Goal: Task Accomplishment & Management: Complete application form

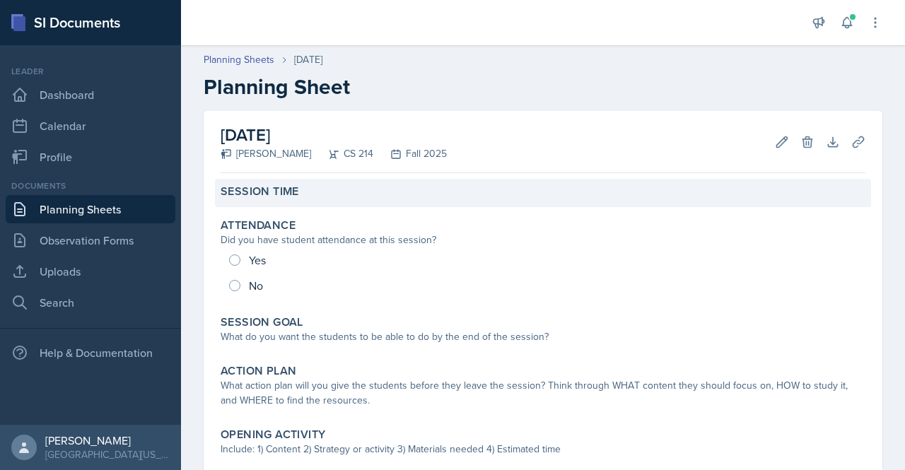
click at [354, 188] on div "Session Time" at bounding box center [543, 192] width 645 height 14
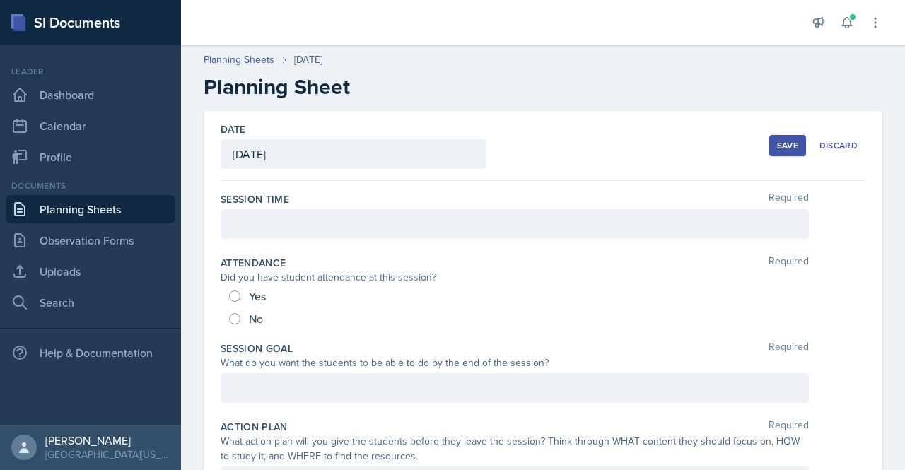
click at [347, 200] on div "Session Time Required" at bounding box center [543, 199] width 645 height 14
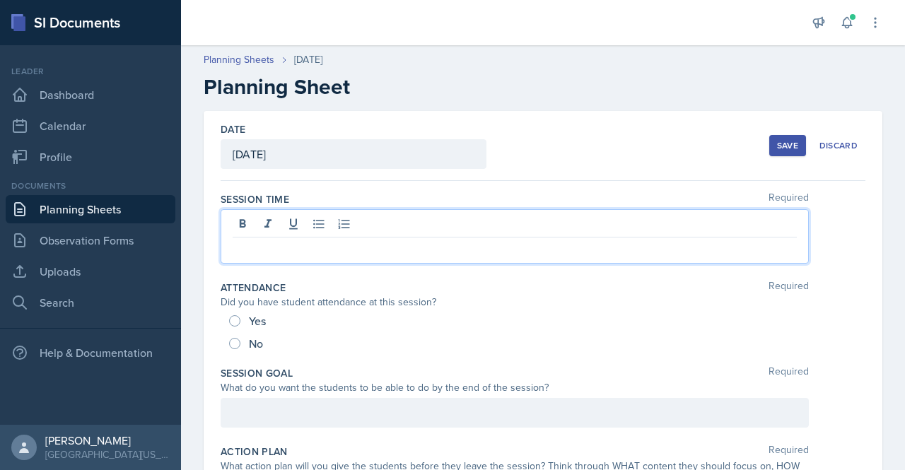
click at [351, 220] on div at bounding box center [515, 236] width 588 height 54
click at [324, 252] on p at bounding box center [515, 248] width 564 height 17
click at [352, 249] on p at bounding box center [515, 248] width 564 height 17
click at [789, 153] on button "Save" at bounding box center [787, 145] width 37 height 21
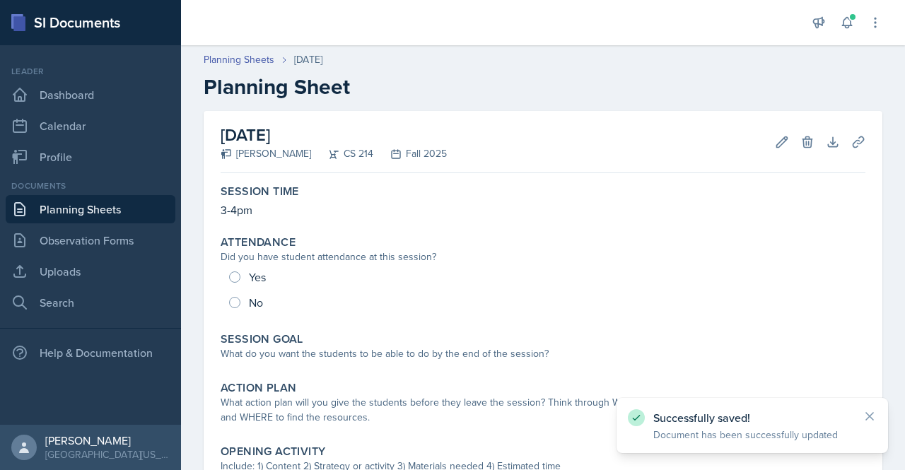
click at [69, 211] on link "Planning Sheets" at bounding box center [91, 209] width 170 height 28
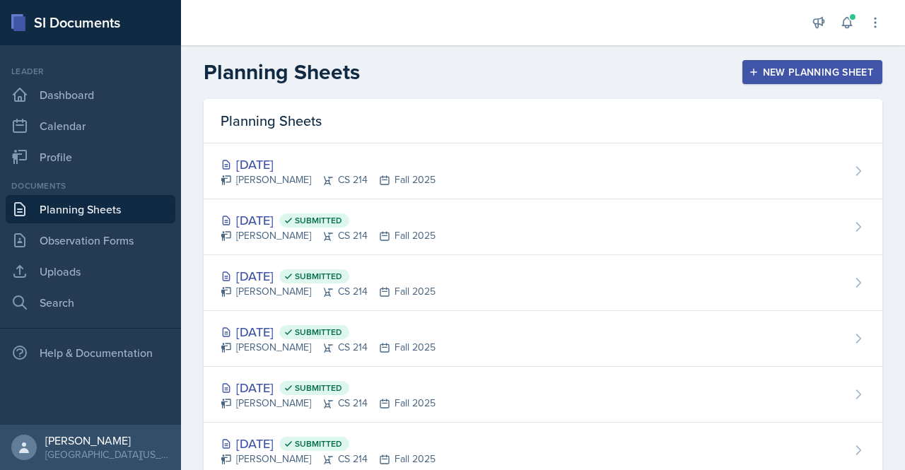
click at [762, 69] on div "New Planning Sheet" at bounding box center [813, 71] width 122 height 11
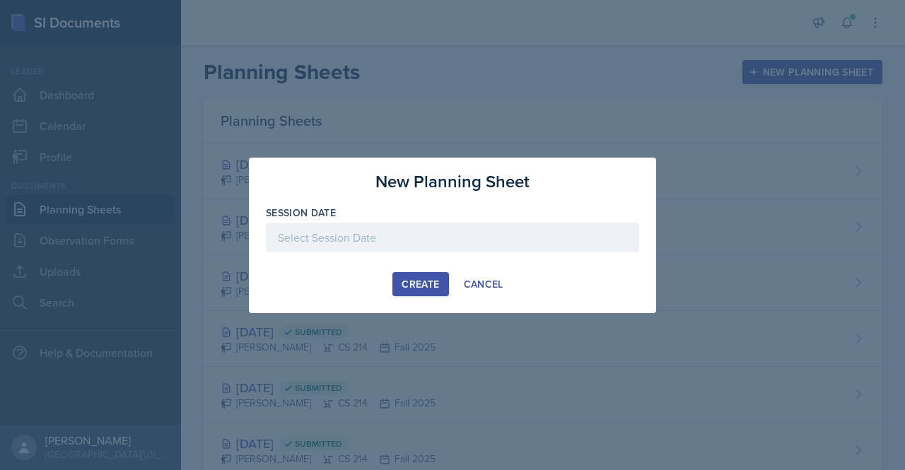
click at [438, 226] on div at bounding box center [452, 238] width 373 height 30
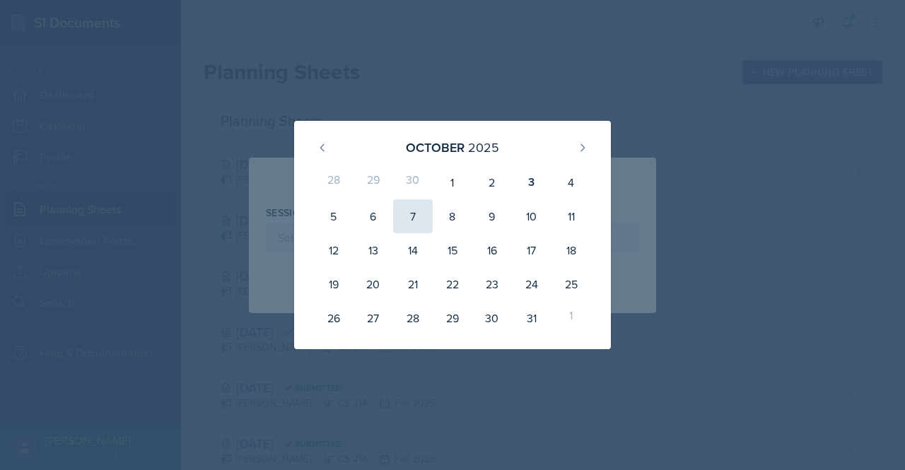
click at [412, 220] on div "7" at bounding box center [413, 216] width 40 height 34
type input "[DATE]"
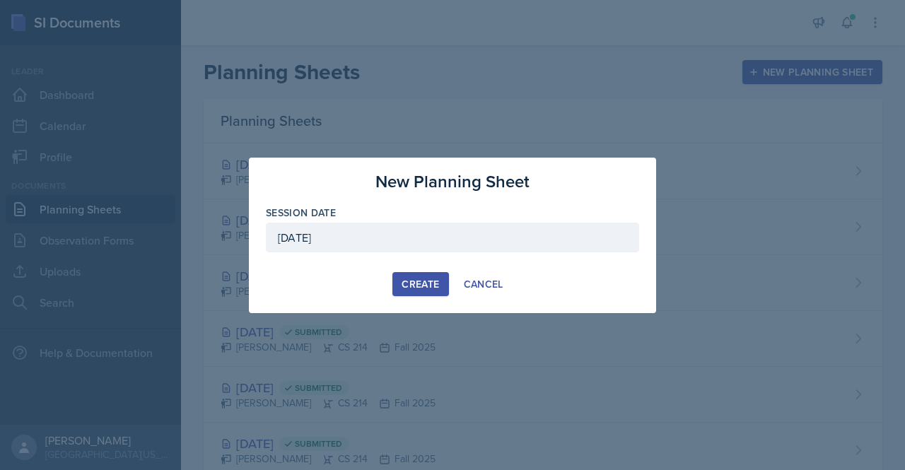
click at [418, 274] on button "Create" at bounding box center [420, 284] width 56 height 24
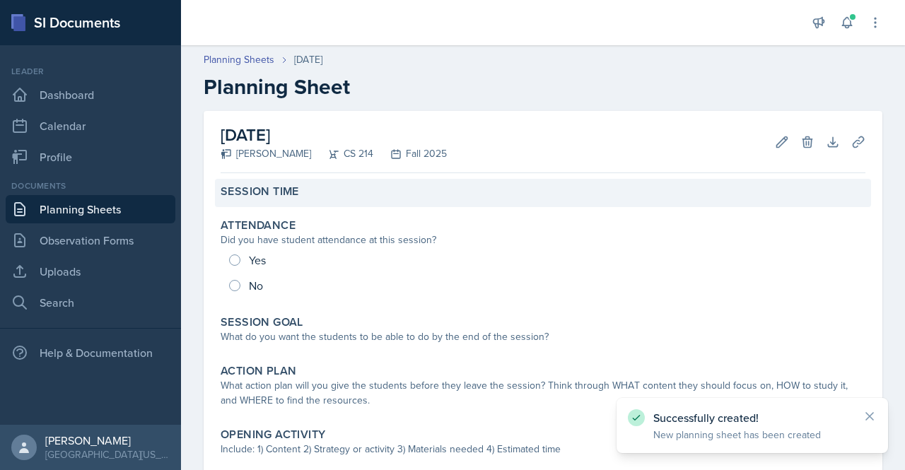
click at [299, 190] on div "Session Time" at bounding box center [543, 192] width 645 height 14
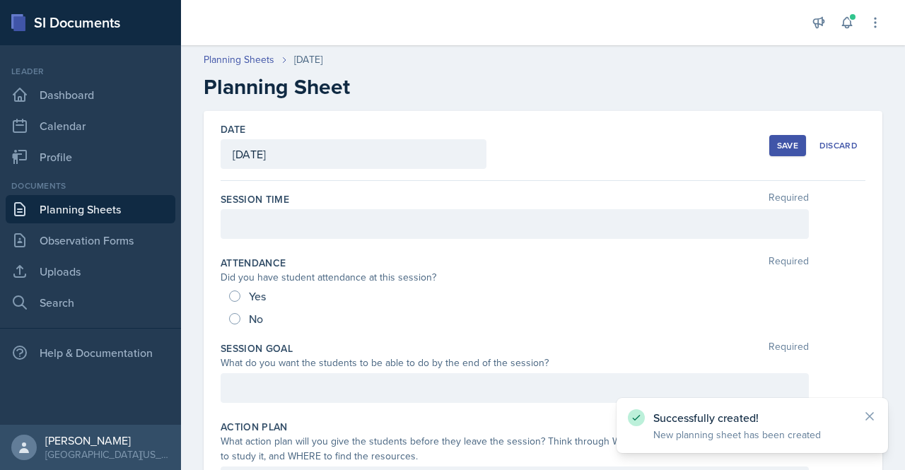
click at [295, 213] on div at bounding box center [515, 224] width 588 height 30
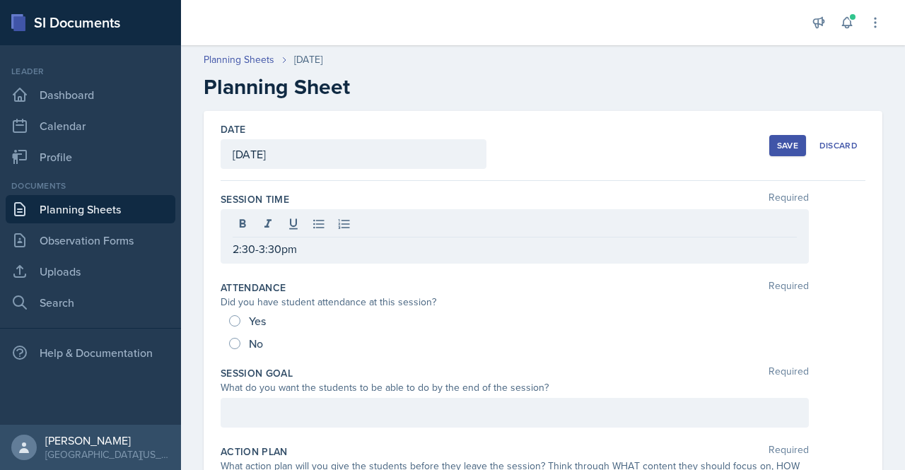
click at [795, 156] on div "Save Discard" at bounding box center [817, 145] width 96 height 33
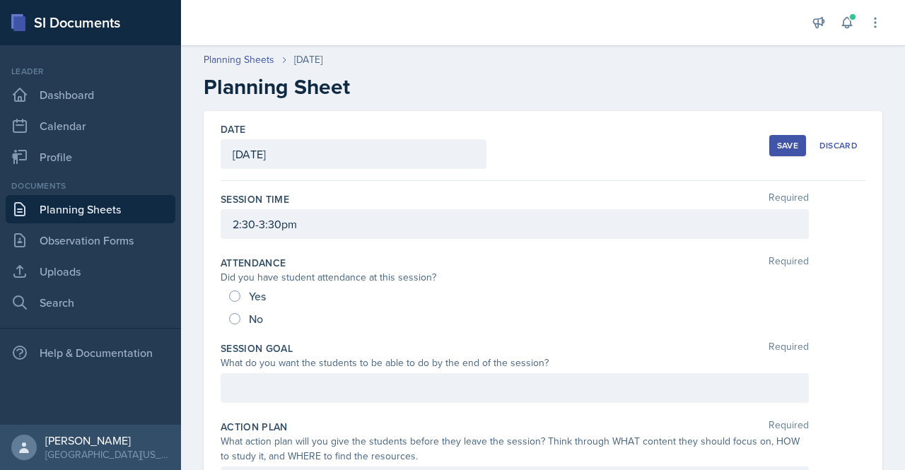
click at [781, 148] on div "Save" at bounding box center [787, 145] width 21 height 11
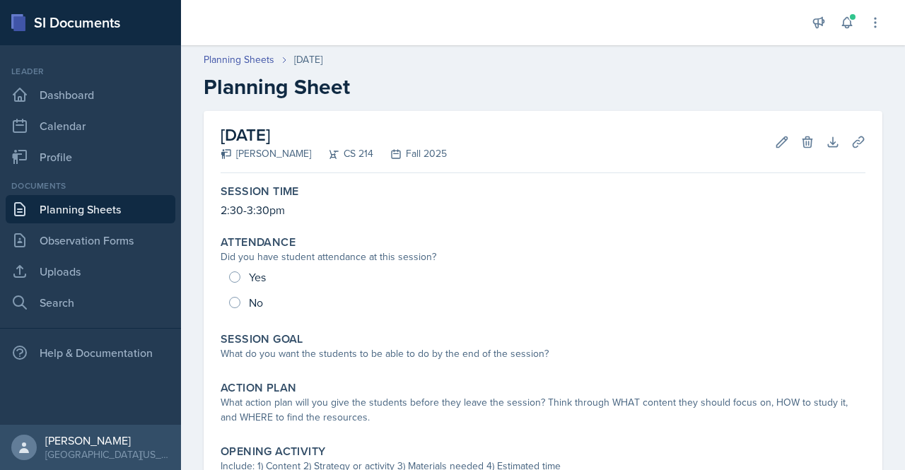
click at [256, 69] on div "Planning Sheets [DATE] Planning Sheet" at bounding box center [543, 75] width 724 height 47
click at [256, 67] on div "Planning Sheets [DATE] Planning Sheet" at bounding box center [543, 75] width 724 height 47
click at [255, 67] on div "Planning Sheets [DATE] Planning Sheet" at bounding box center [543, 75] width 724 height 47
click at [252, 57] on link "Planning Sheets" at bounding box center [239, 59] width 71 height 15
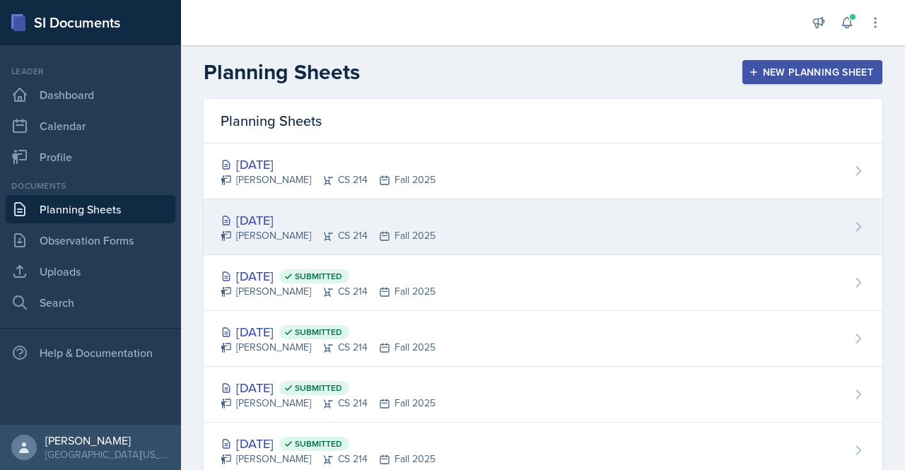
click at [296, 207] on div "[DATE] [PERSON_NAME] CS 214 Fall 2025" at bounding box center [543, 227] width 679 height 56
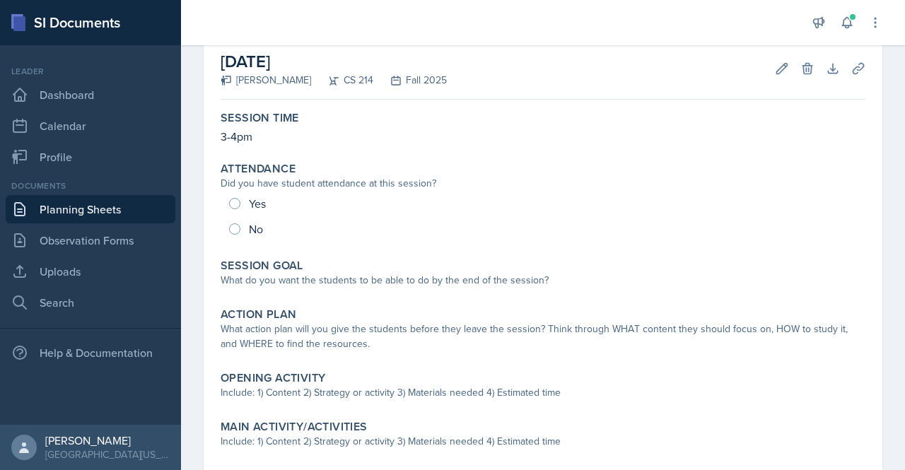
scroll to position [102, 0]
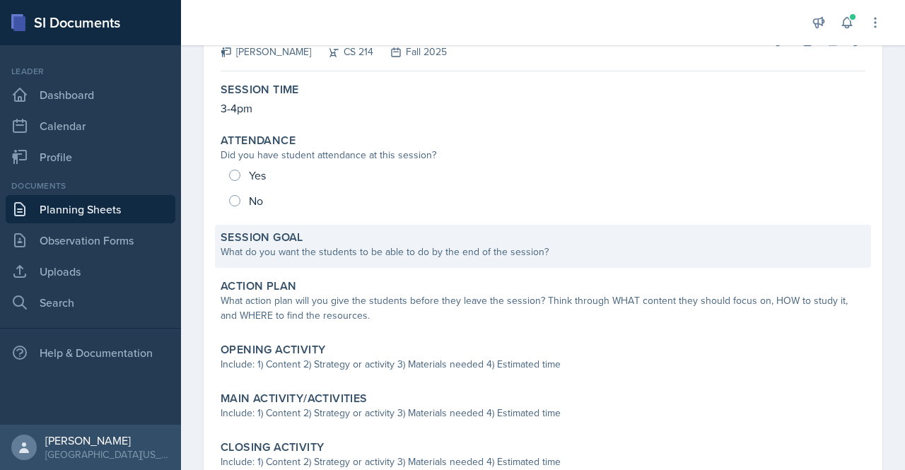
click at [443, 248] on div "What do you want the students to be able to do by the end of the session?" at bounding box center [543, 252] width 645 height 15
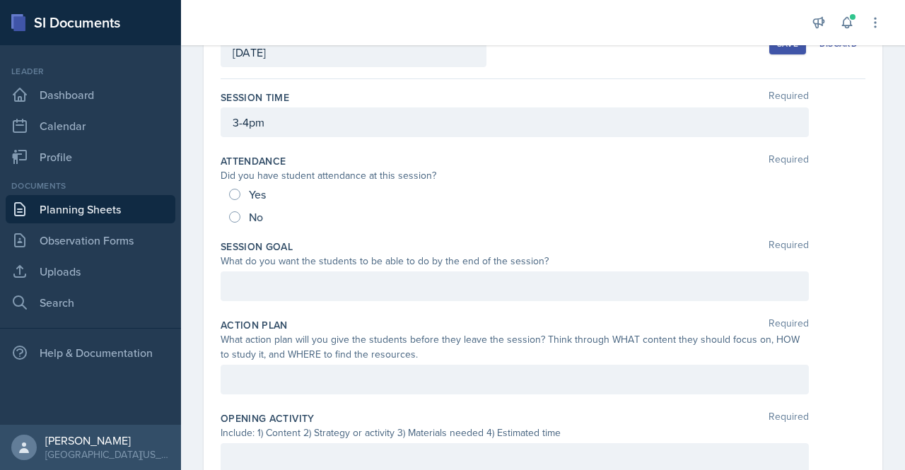
click at [317, 268] on div "Session Goal Required What do you want the students to be able to do by the end…" at bounding box center [543, 273] width 645 height 78
click at [317, 279] on div at bounding box center [515, 286] width 588 height 30
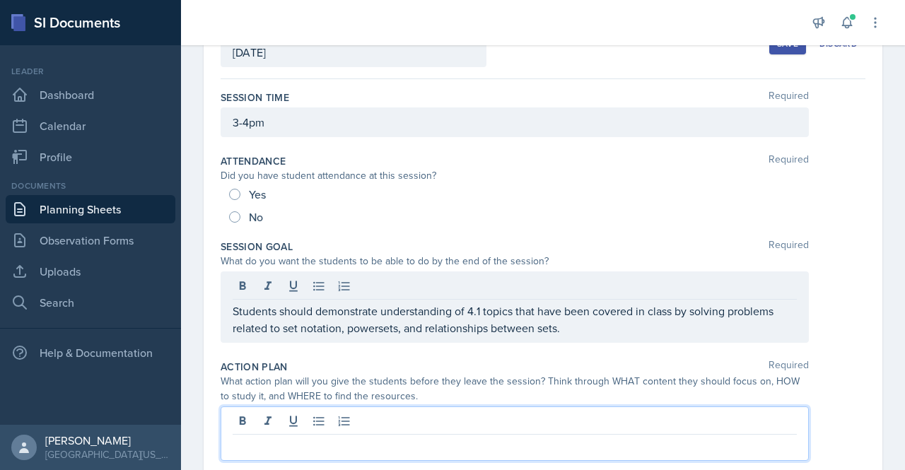
click at [307, 414] on div at bounding box center [515, 434] width 588 height 54
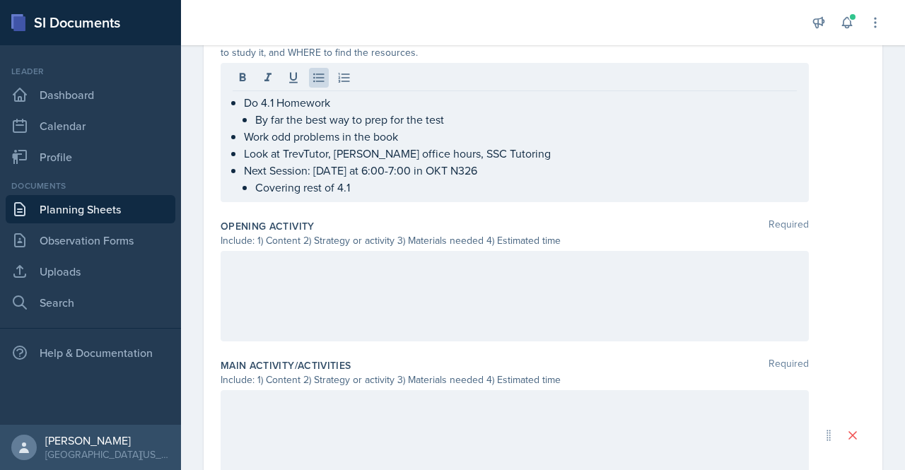
scroll to position [427, 0]
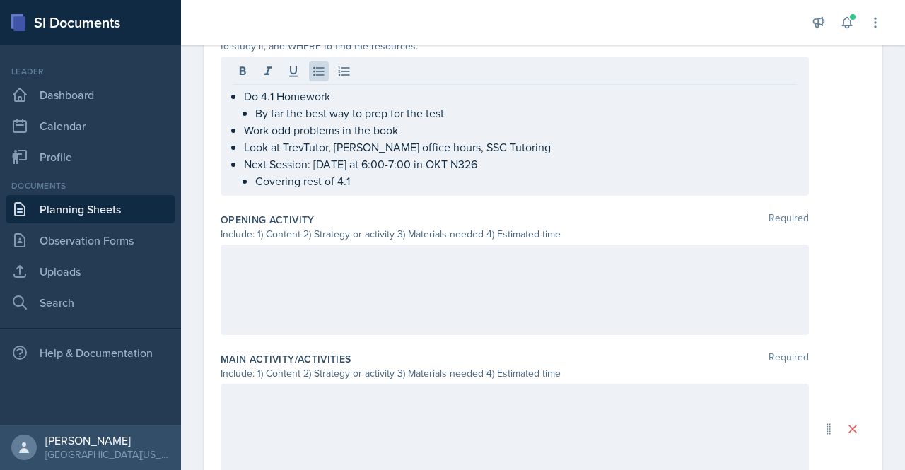
click at [383, 265] on div at bounding box center [515, 290] width 588 height 90
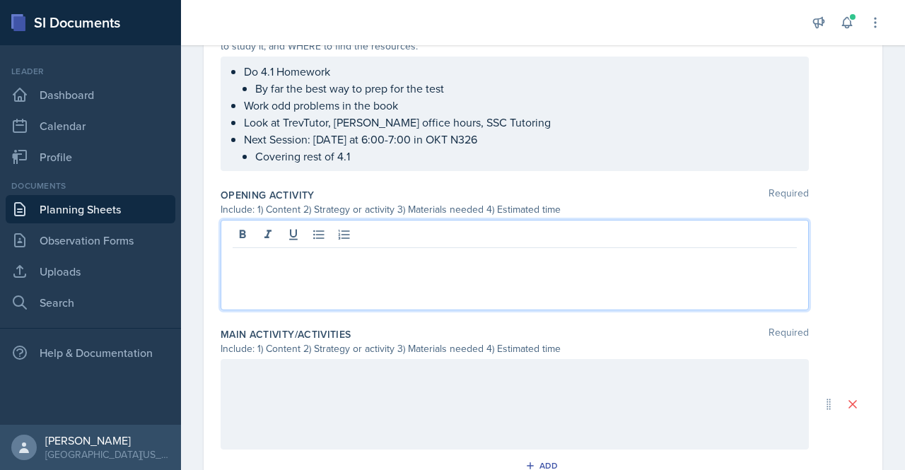
scroll to position [452, 0]
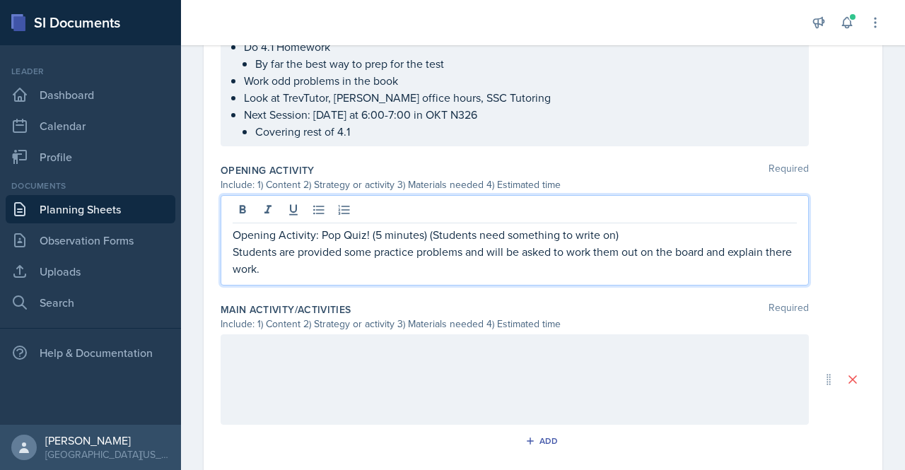
click at [293, 361] on div at bounding box center [515, 379] width 588 height 90
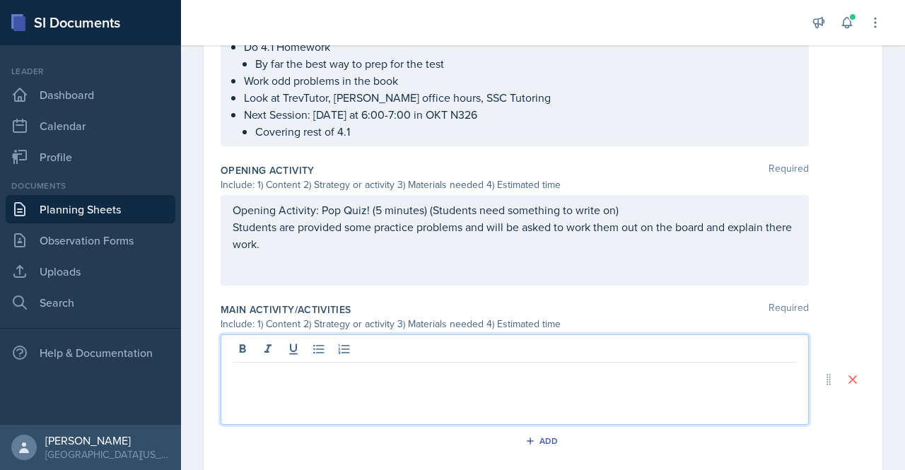
scroll to position [477, 0]
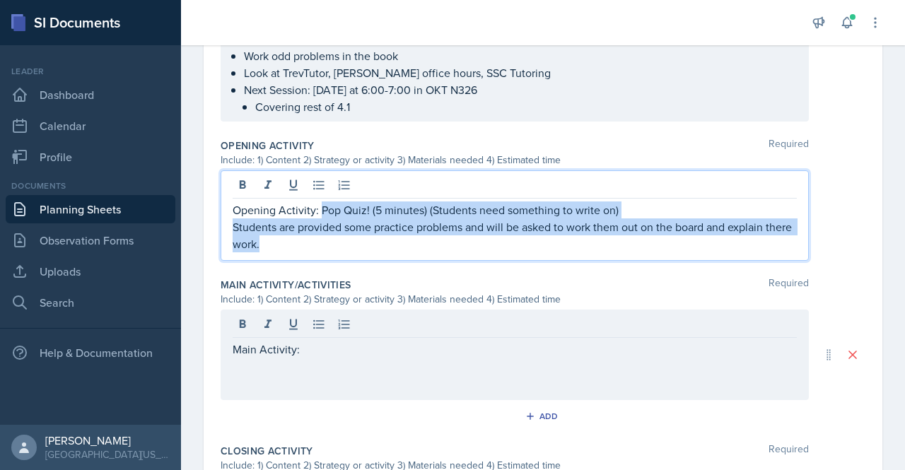
drag, startPoint x: 321, startPoint y: 184, endPoint x: 397, endPoint y: 238, distance: 93.8
click at [397, 238] on div "Opening Activity: Pop Quiz! (5 minutes) (Students need something to write on) S…" at bounding box center [515, 227] width 564 height 51
copy div "Pop Quiz! (5 minutes) (Students need something to write on) Students are provid…"
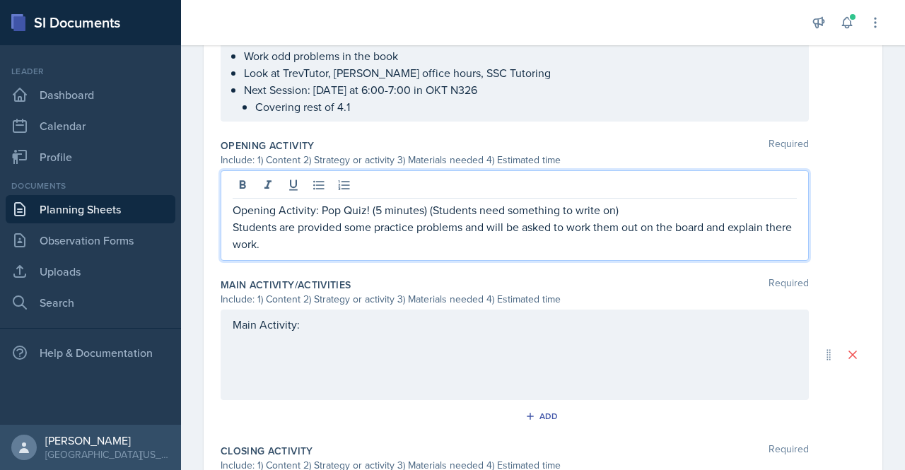
click at [322, 322] on div "Main Activity:" at bounding box center [515, 355] width 588 height 90
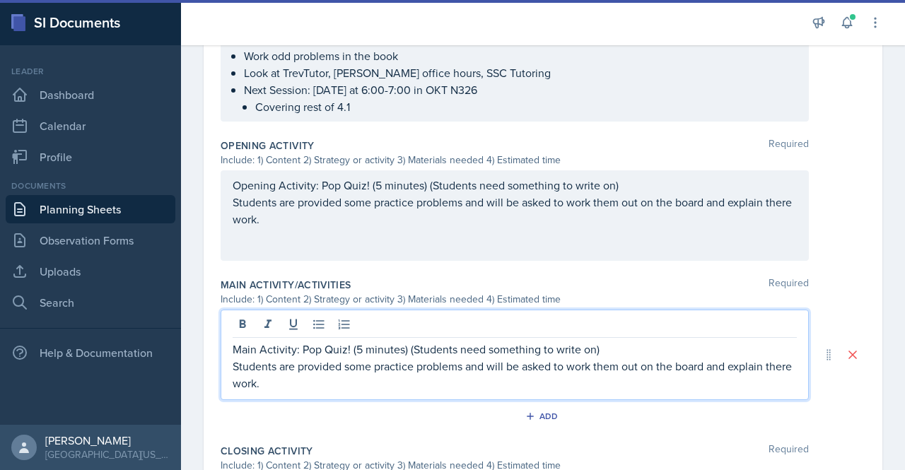
click at [348, 344] on p "Main Activity: Pop Quiz! (5 minutes) (Students need something to write on)" at bounding box center [515, 349] width 564 height 17
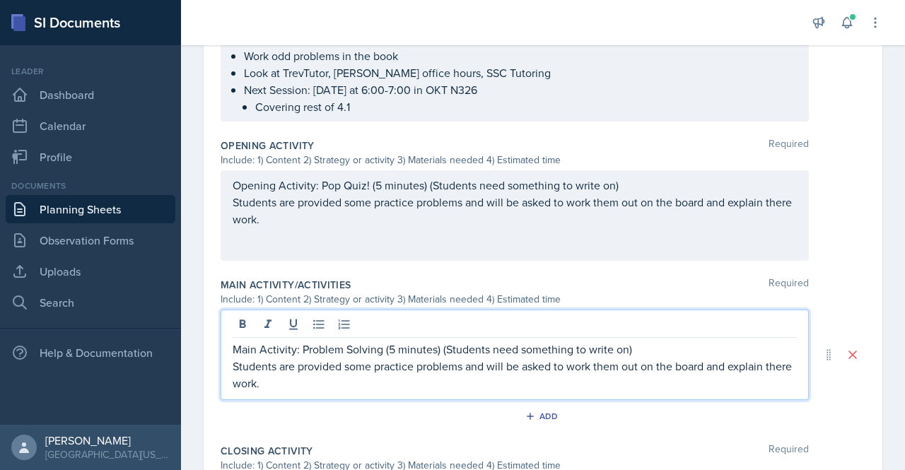
click at [386, 351] on p "Main Activity: Problem Solving (5 minutes) (Students need something to write on)" at bounding box center [515, 349] width 564 height 17
click at [341, 377] on p "Students are provided some practice problems and will be asked to work them out…" at bounding box center [515, 375] width 564 height 34
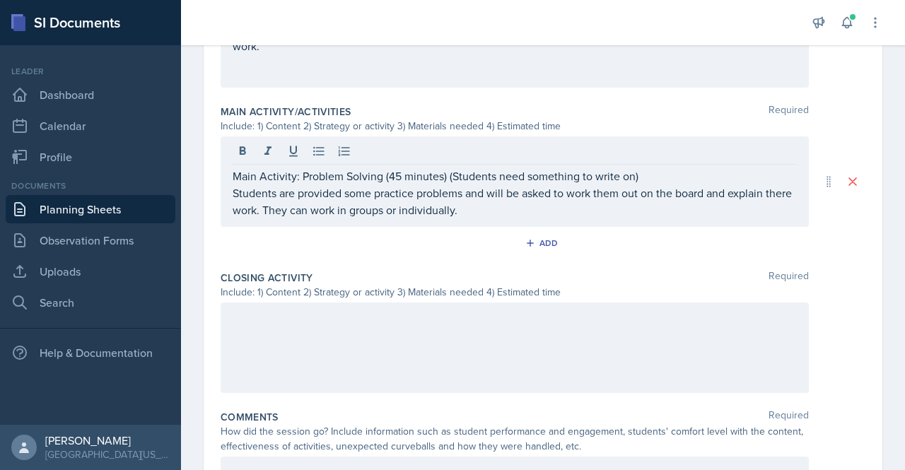
click at [573, 373] on div at bounding box center [515, 348] width 588 height 90
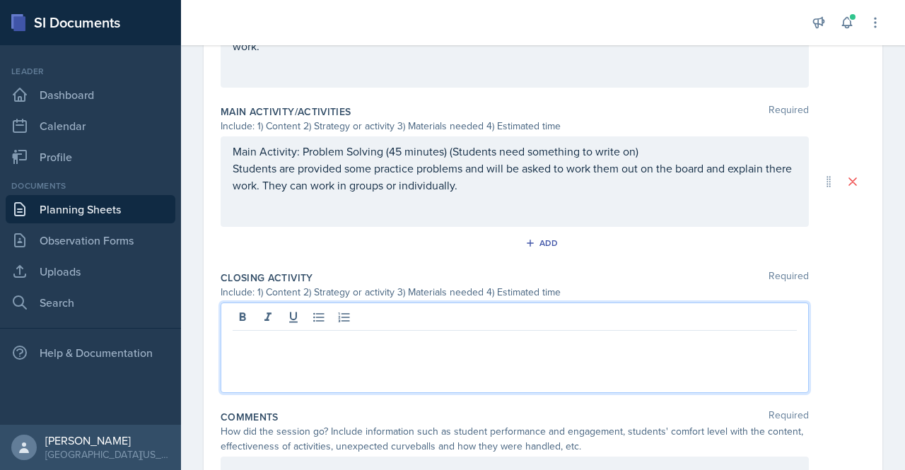
scroll to position [675, 0]
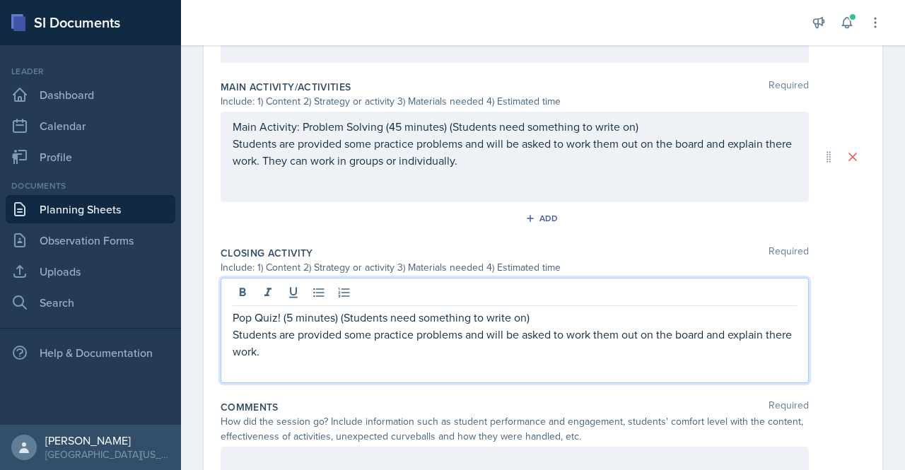
click at [233, 315] on p "Pop Quiz! (5 minutes) (Students need something to write on)" at bounding box center [515, 317] width 564 height 17
click at [300, 317] on p "Closing Activty: Pop Quiz! (5 minutes) (Students need something to write on)" at bounding box center [515, 317] width 564 height 17
click at [372, 314] on p "Closing Activity: Pop Quiz! (5 minutes) (Students need something to write on)" at bounding box center [515, 317] width 564 height 17
drag, startPoint x: 315, startPoint y: 314, endPoint x: 358, endPoint y: 314, distance: 43.8
click at [358, 314] on p "Closing Activity: Pop Quiz! (10 minutes) (Students need something to write on)" at bounding box center [515, 317] width 564 height 17
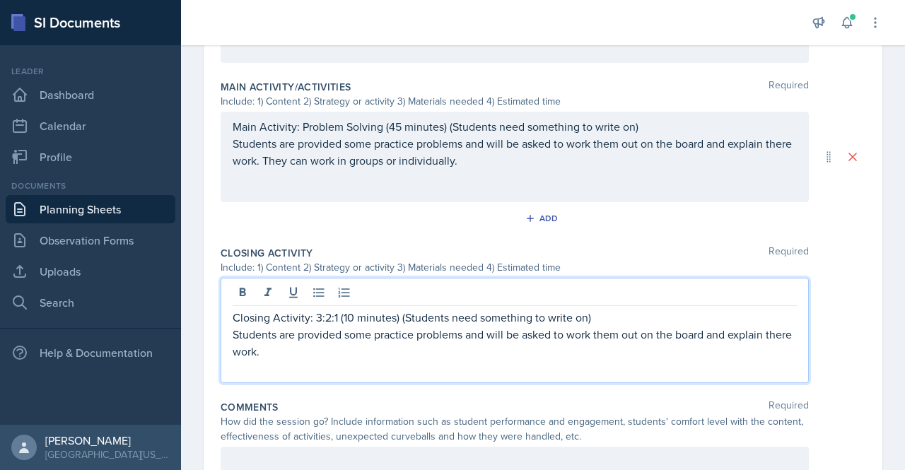
click at [317, 354] on p "Students are provided some practice problems and will be asked to work them out…" at bounding box center [515, 343] width 564 height 34
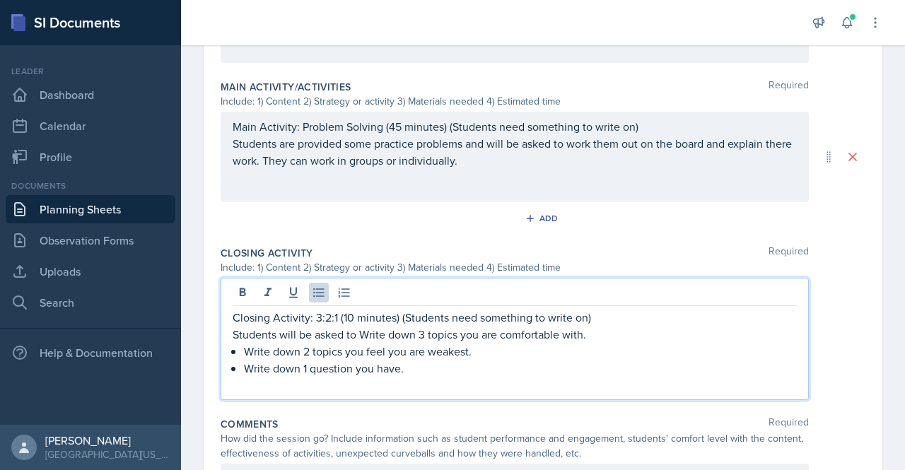
click at [359, 331] on p "Students will be asked to Write down 3 topics you are comfortable with." at bounding box center [515, 334] width 564 height 17
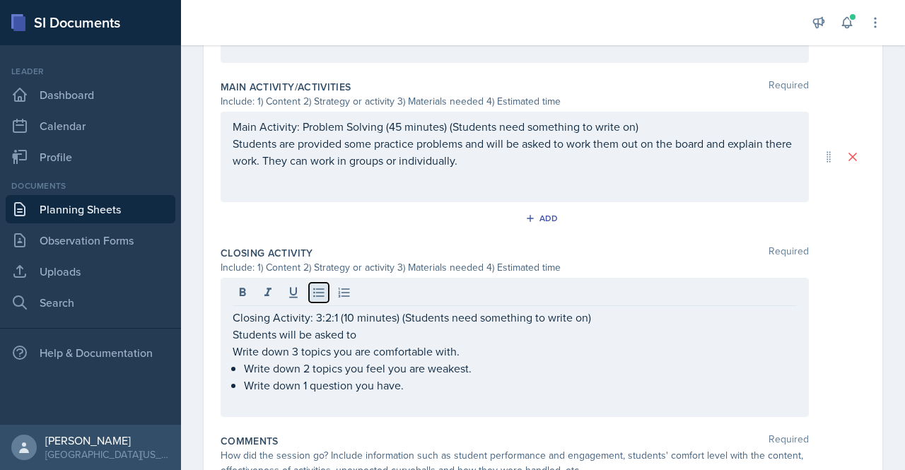
click at [322, 292] on icon at bounding box center [319, 293] width 14 height 14
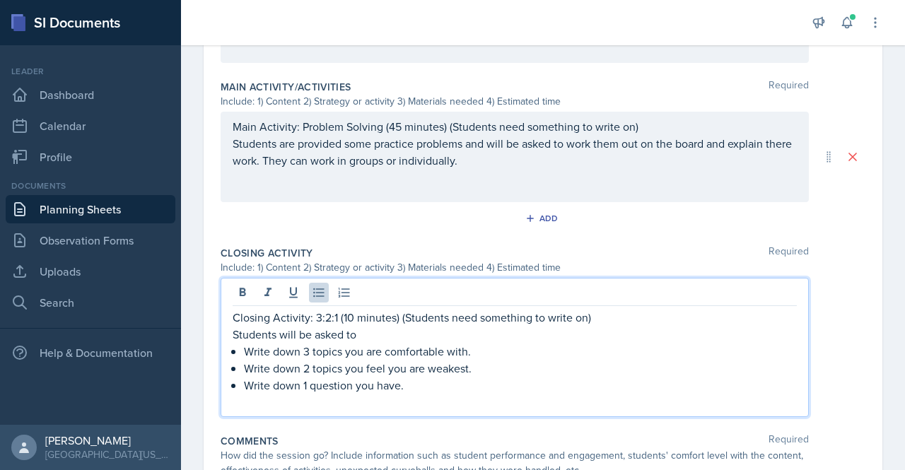
click at [375, 371] on p "Write down 2 topics you feel you are weakest." at bounding box center [520, 368] width 553 height 17
click at [368, 328] on p "Students will be asked to" at bounding box center [515, 334] width 564 height 17
click at [404, 378] on p "Write down 1 question you have." at bounding box center [520, 385] width 553 height 17
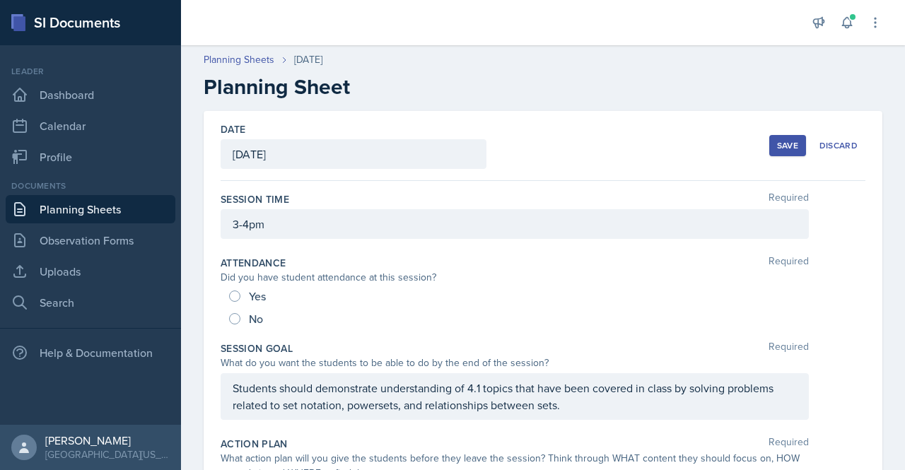
scroll to position [0, 0]
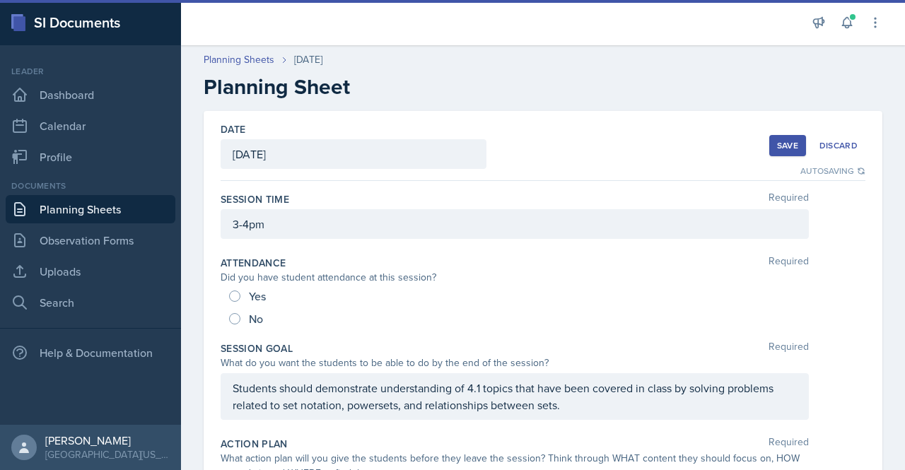
click at [604, 142] on div "Date [DATE] [DATE] 28 29 30 1 2 3 4 5 6 7 8 9 10 11 12 13 14 15 16 17 18 19 20 …" at bounding box center [543, 146] width 645 height 70
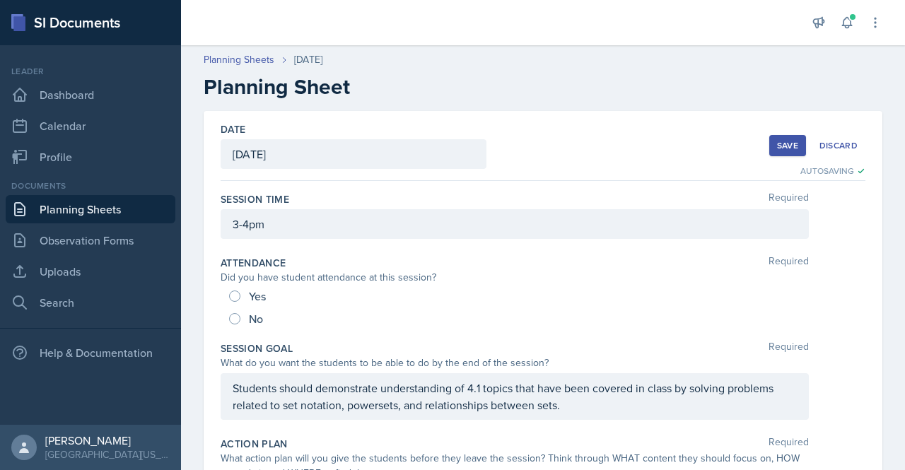
click at [777, 149] on div "Save" at bounding box center [787, 145] width 21 height 11
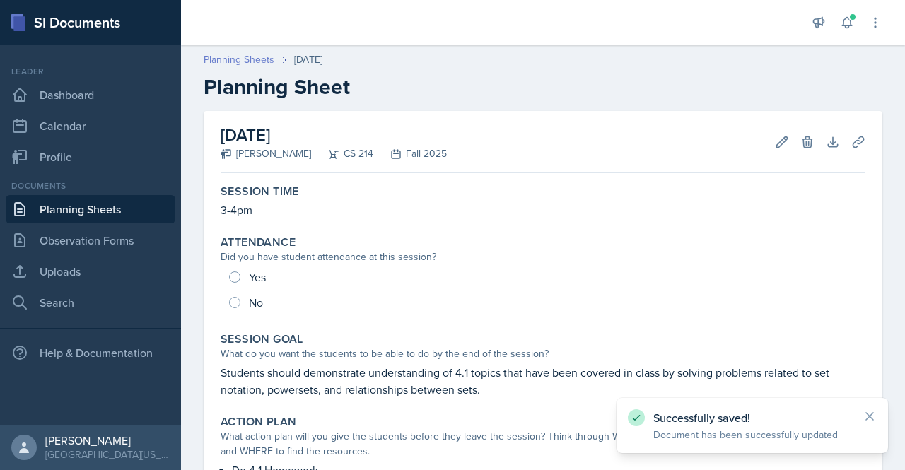
click at [240, 54] on link "Planning Sheets" at bounding box center [239, 59] width 71 height 15
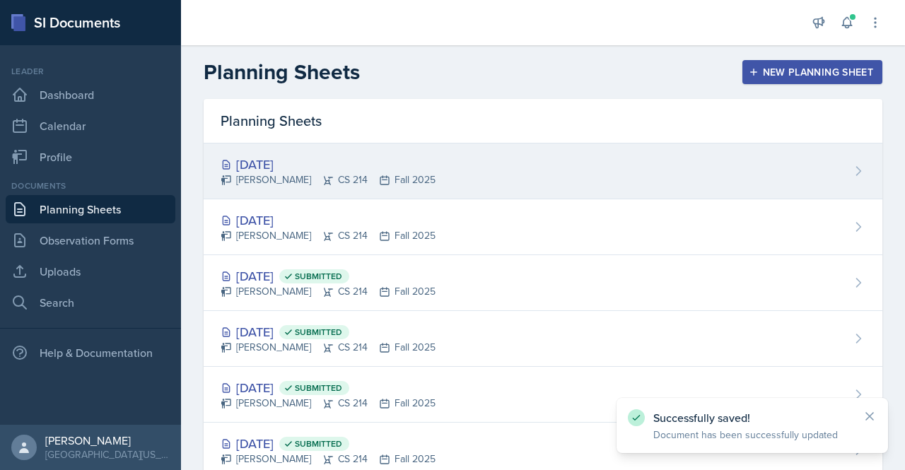
click at [278, 163] on div "[DATE]" at bounding box center [328, 164] width 215 height 19
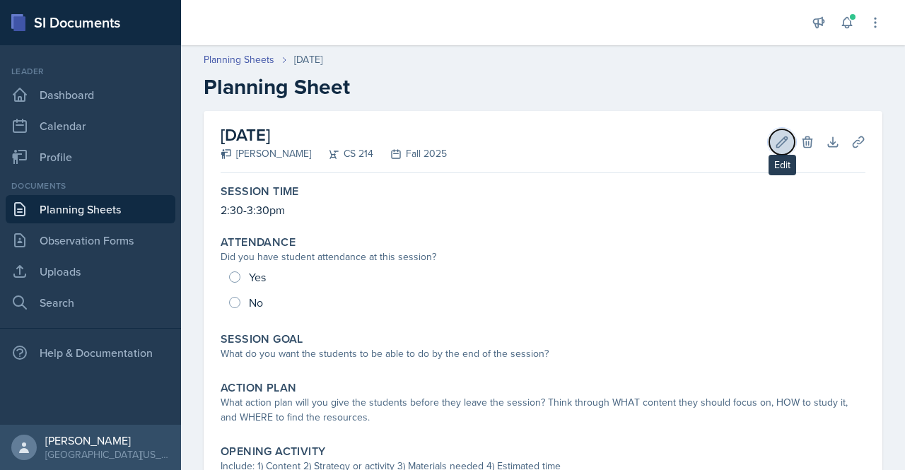
click at [775, 142] on icon at bounding box center [782, 142] width 14 height 14
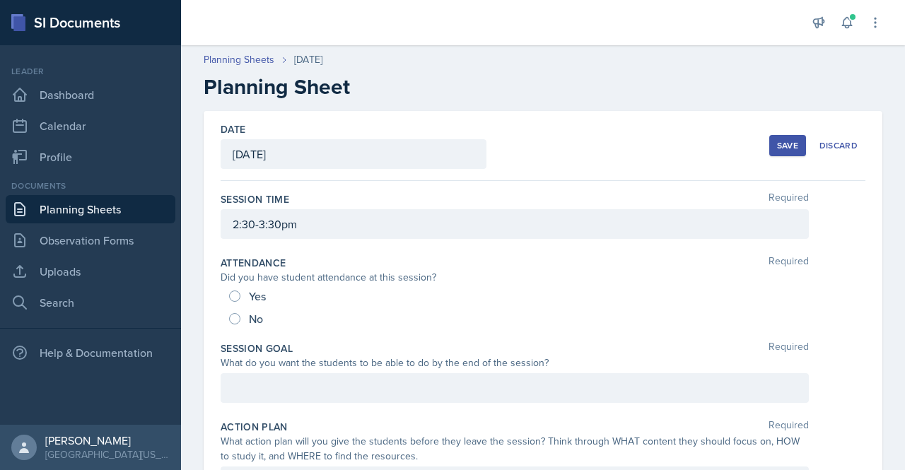
click at [259, 388] on div at bounding box center [515, 388] width 588 height 30
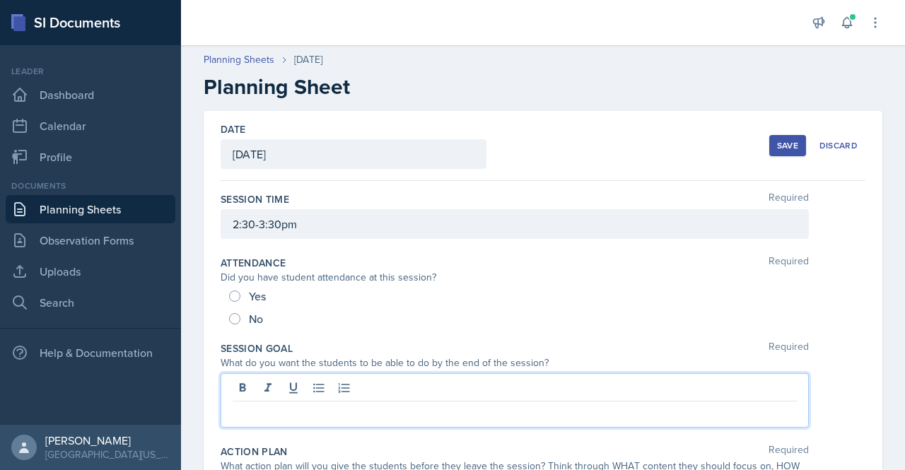
click at [262, 407] on p at bounding box center [515, 412] width 564 height 17
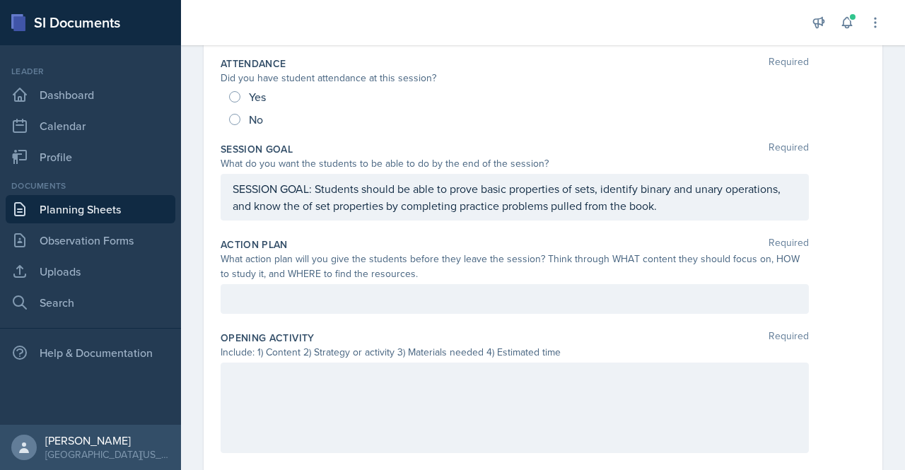
scroll to position [206, 0]
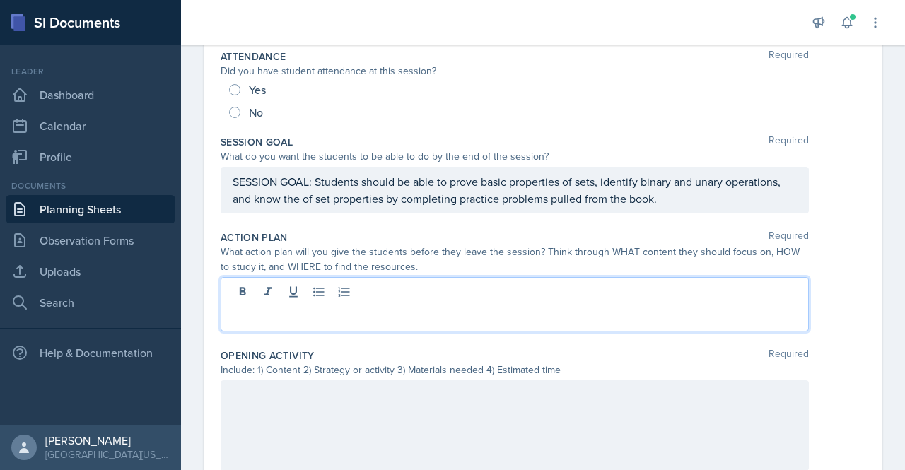
click at [283, 287] on div at bounding box center [515, 304] width 588 height 54
click at [284, 309] on p at bounding box center [515, 316] width 564 height 17
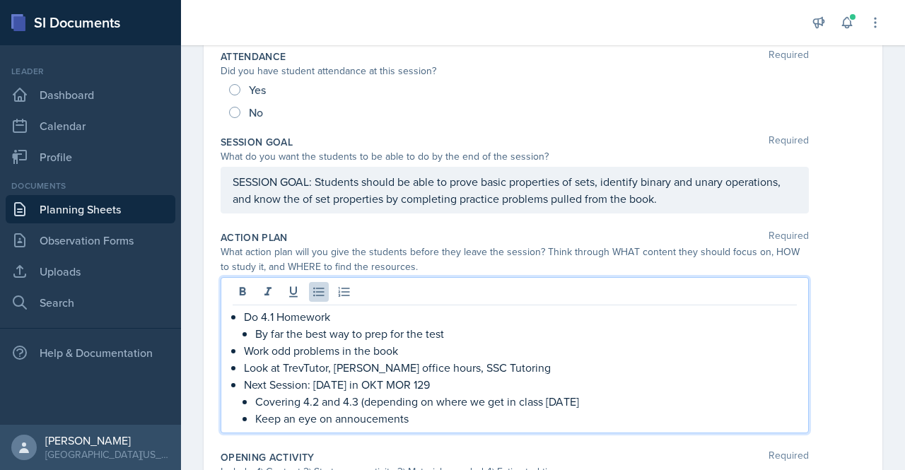
click at [386, 419] on p "Keep an eye on annoucements" at bounding box center [526, 418] width 542 height 17
click at [371, 416] on p "Keep an eye on announcements" at bounding box center [526, 418] width 542 height 17
copy p "announcements"
click at [456, 365] on p "Look at TrevTutor, [PERSON_NAME] office hours, SSC Tutoring" at bounding box center [520, 367] width 553 height 17
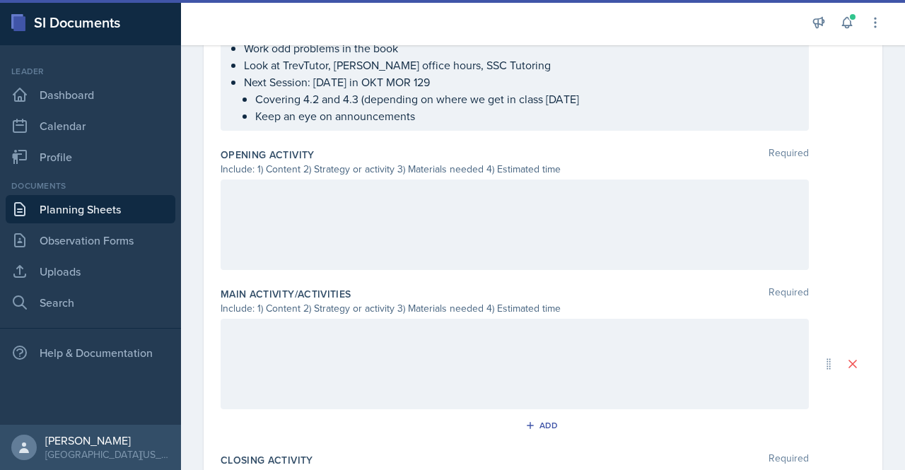
scroll to position [529, 0]
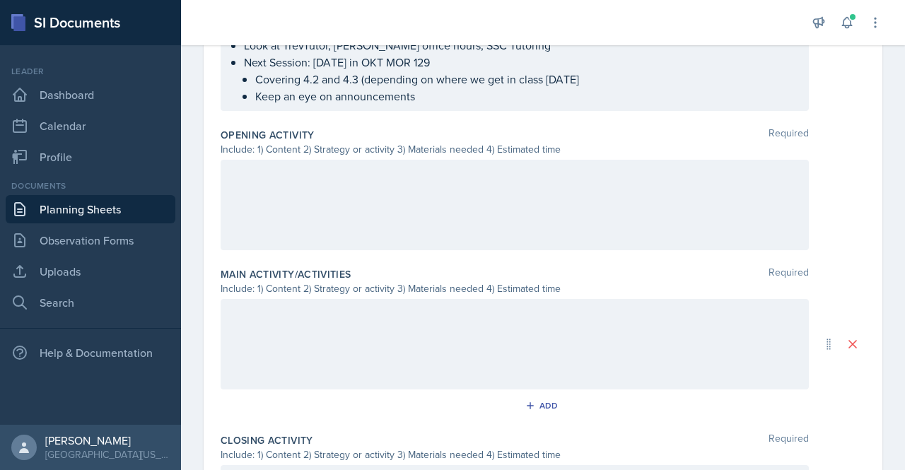
click at [296, 48] on p "Look at TrevTutor, [PERSON_NAME] office hours, SSC Tutoring" at bounding box center [520, 45] width 553 height 17
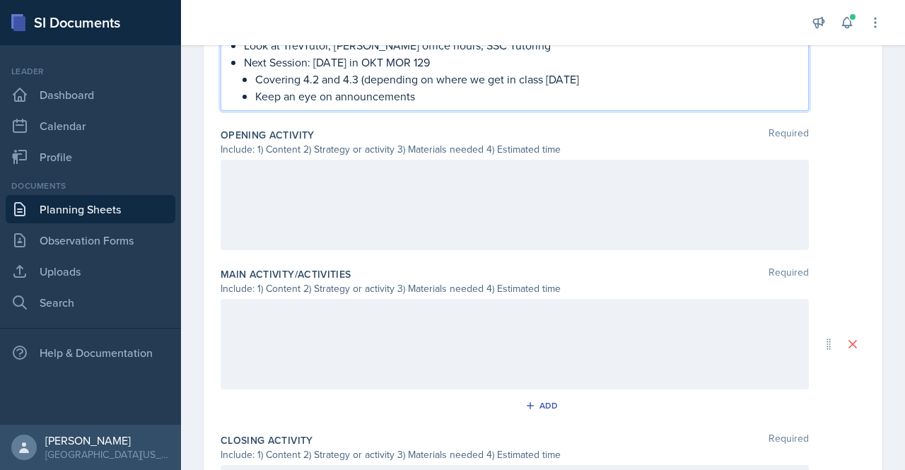
click at [296, 48] on p "Look at TrevTutor, [PERSON_NAME] office hours, SSC Tutoring" at bounding box center [520, 45] width 553 height 17
drag, startPoint x: 296, startPoint y: 48, endPoint x: 682, endPoint y: 170, distance: 405.0
click at [682, 170] on p at bounding box center [515, 174] width 564 height 17
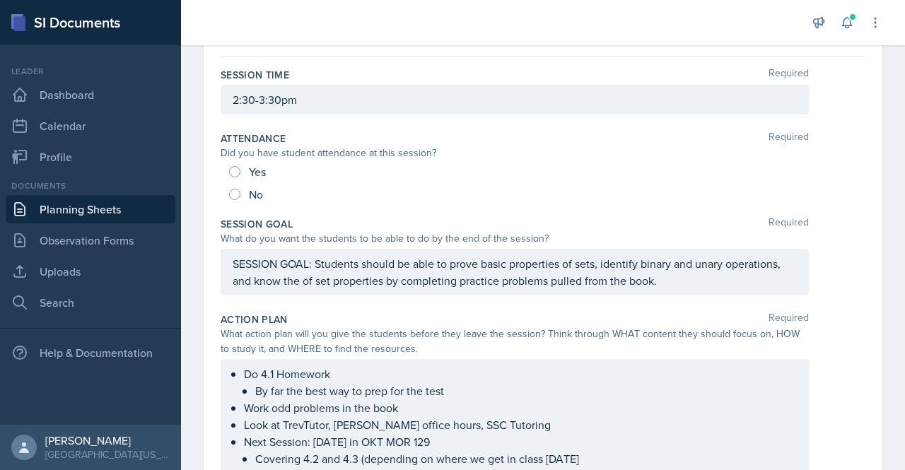
scroll to position [0, 0]
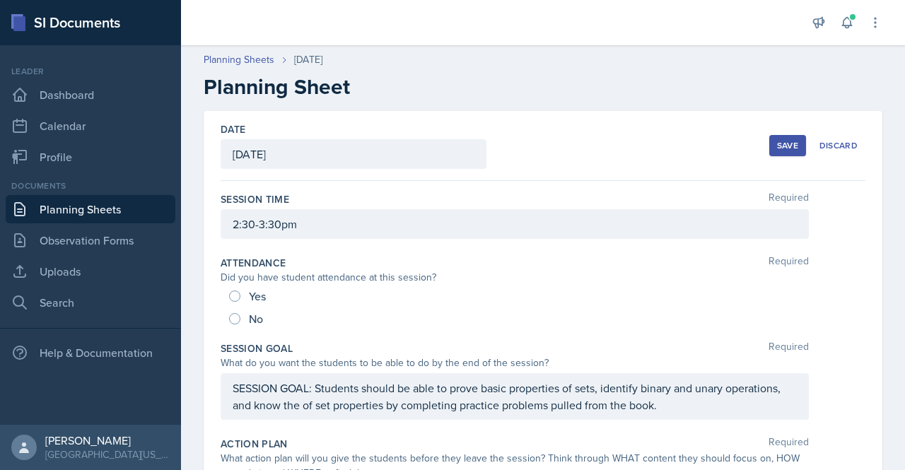
click at [781, 139] on button "Save" at bounding box center [787, 145] width 37 height 21
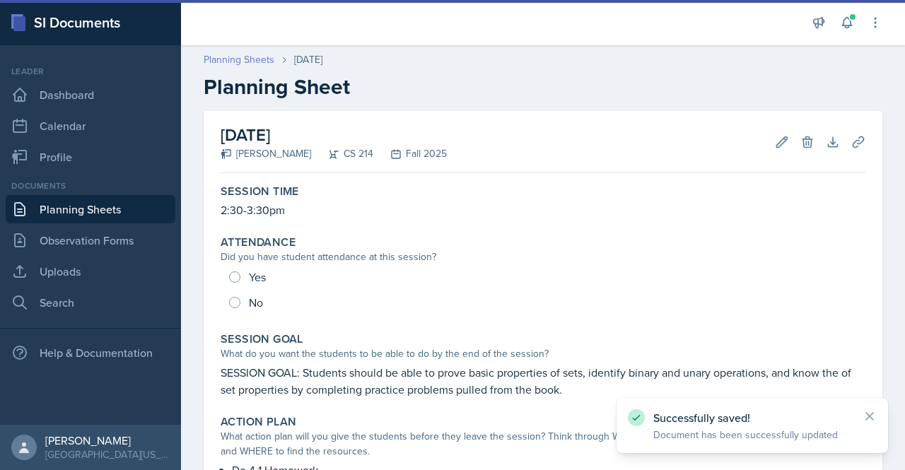
click at [259, 66] on link "Planning Sheets" at bounding box center [239, 59] width 71 height 15
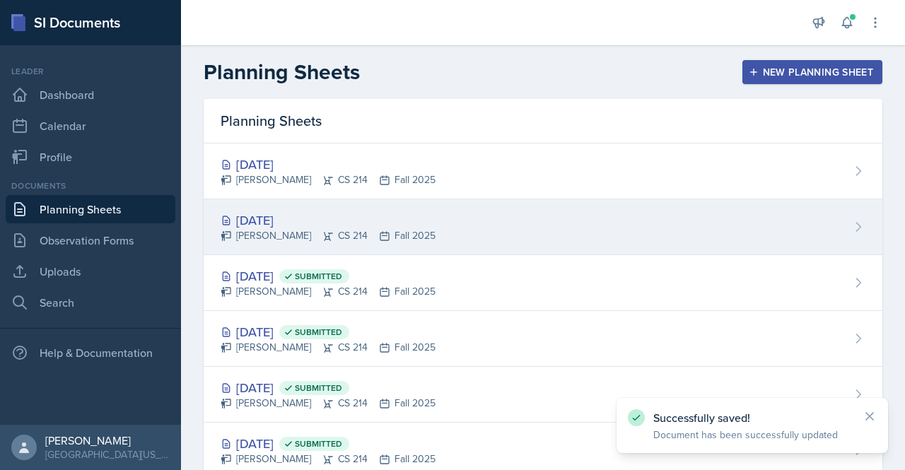
click at [288, 216] on div "[DATE]" at bounding box center [328, 220] width 215 height 19
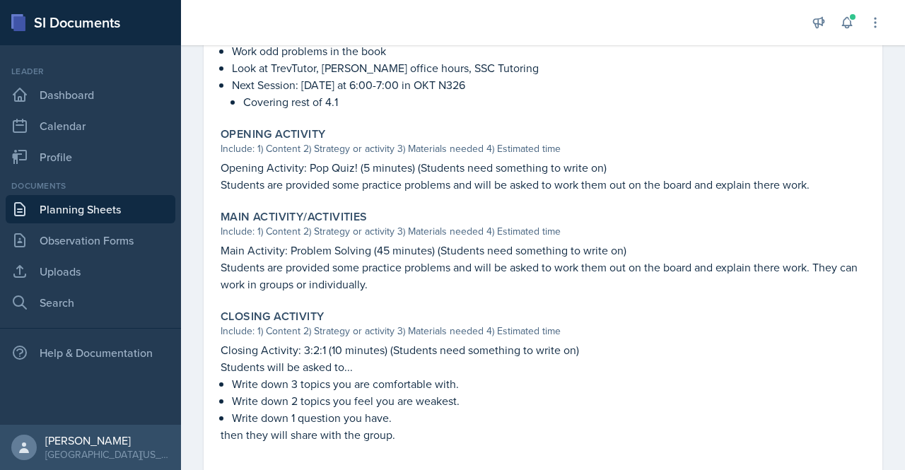
scroll to position [457, 0]
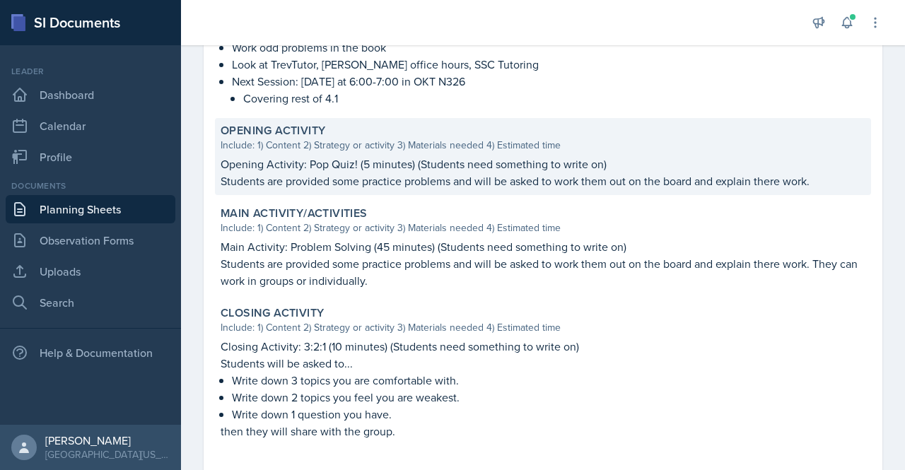
click at [230, 160] on p "Opening Activity: Pop Quiz! (5 minutes) (Students need something to write on)" at bounding box center [543, 164] width 645 height 17
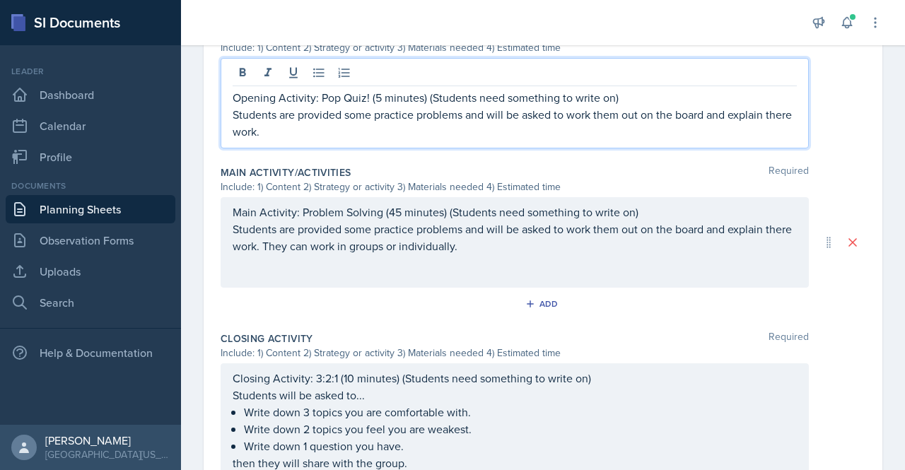
drag, startPoint x: 298, startPoint y: 105, endPoint x: 224, endPoint y: 81, distance: 78.0
click at [224, 81] on div "Opening Activity: Pop Quiz! (5 minutes) (Students need something to write on) S…" at bounding box center [515, 103] width 588 height 90
click at [253, 102] on p "Opening Activity: Pop Quiz! (5 minutes) (Students need something to write on)" at bounding box center [515, 97] width 564 height 17
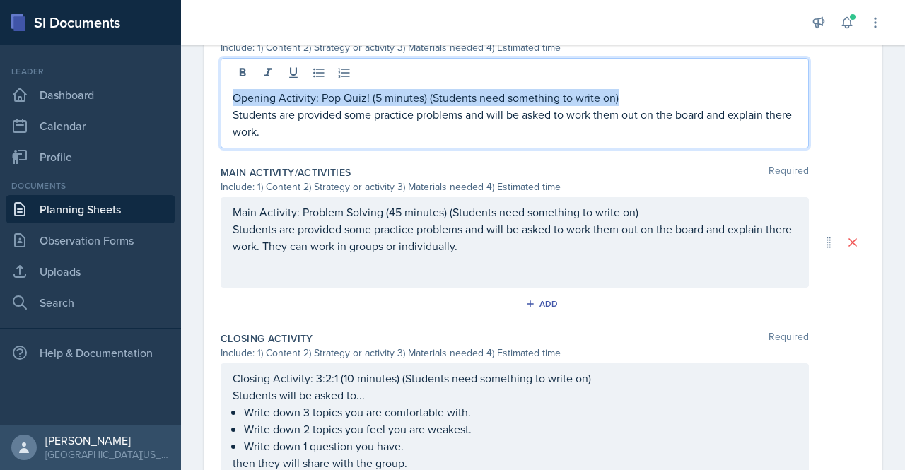
copy p "Opening Activity: Pop Quiz! (5 minutes) (Students need something to write on)"
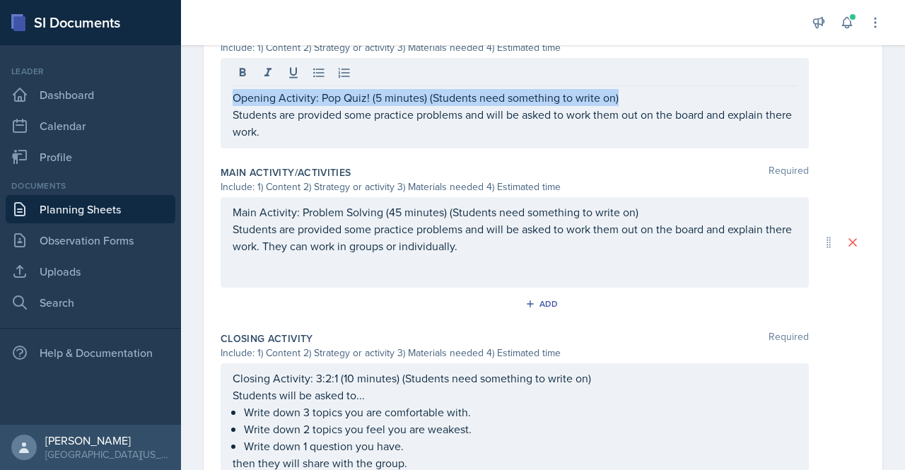
scroll to position [0, 0]
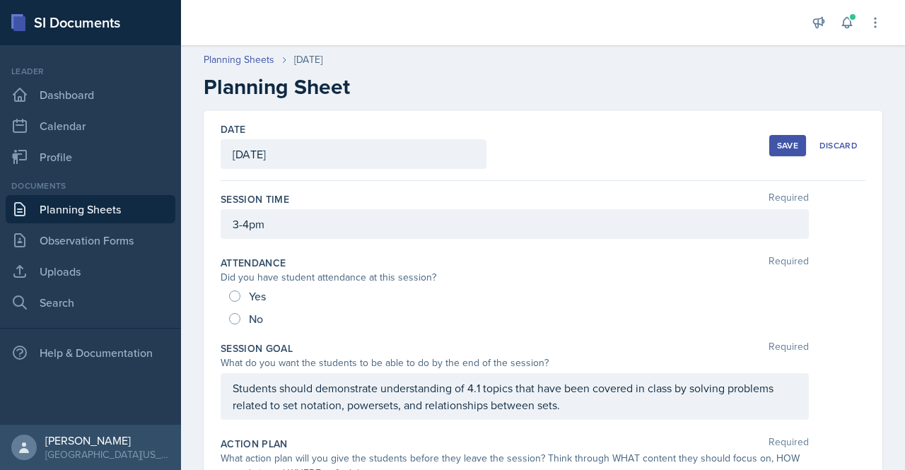
click at [770, 136] on button "Save" at bounding box center [787, 145] width 37 height 21
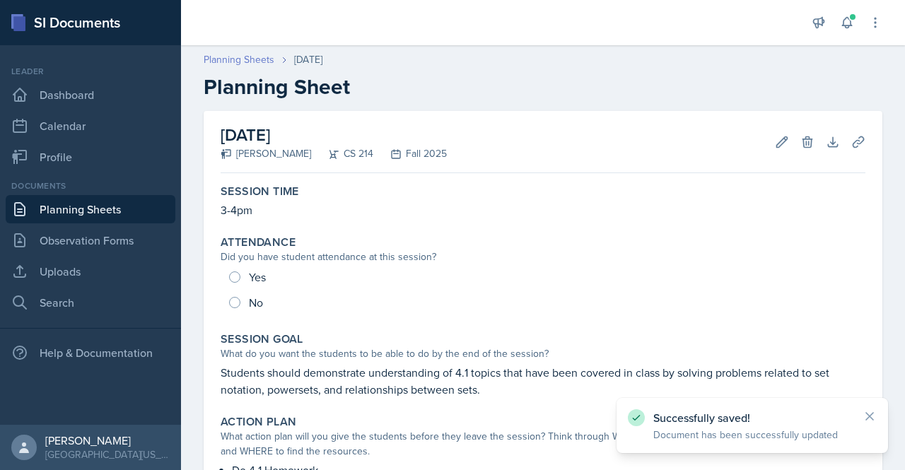
click at [229, 57] on link "Planning Sheets" at bounding box center [239, 59] width 71 height 15
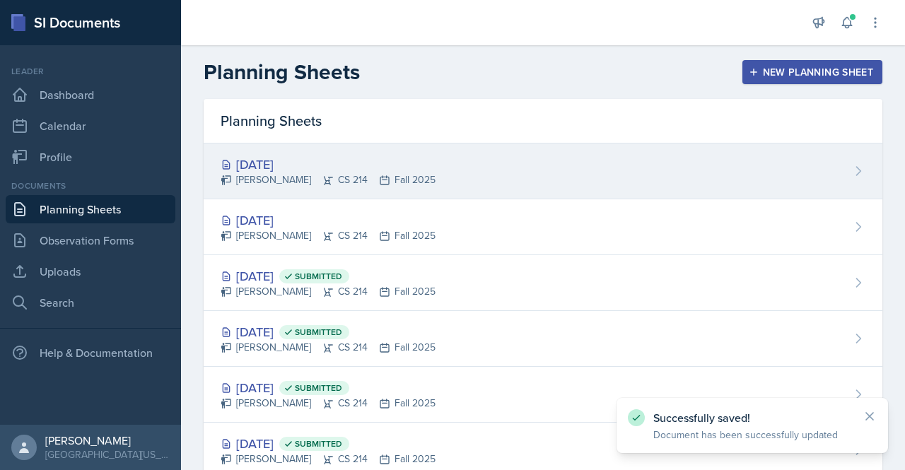
click at [301, 162] on div "[DATE]" at bounding box center [328, 164] width 215 height 19
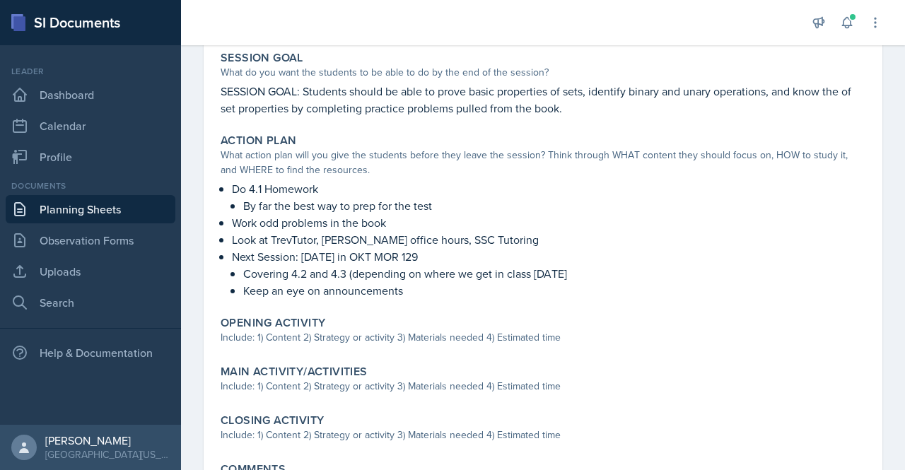
scroll to position [417, 0]
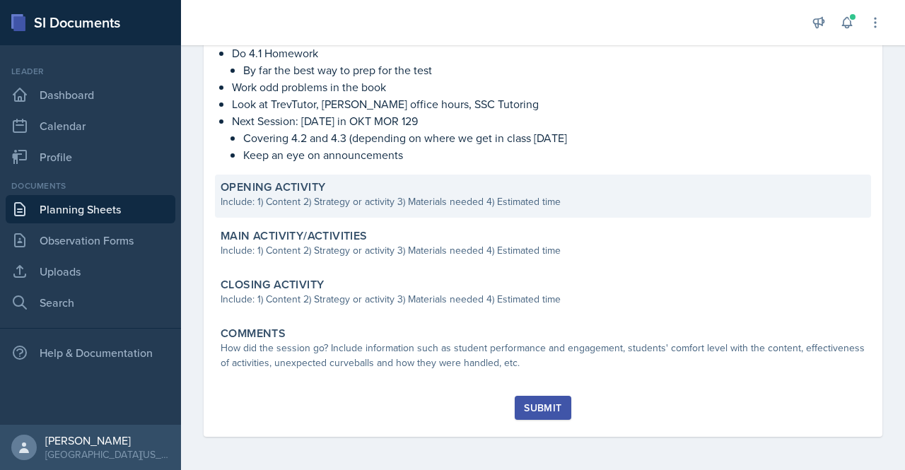
click at [398, 203] on div "Include: 1) Content 2) Strategy or activity 3) Materials needed 4) Estimated ti…" at bounding box center [543, 201] width 645 height 15
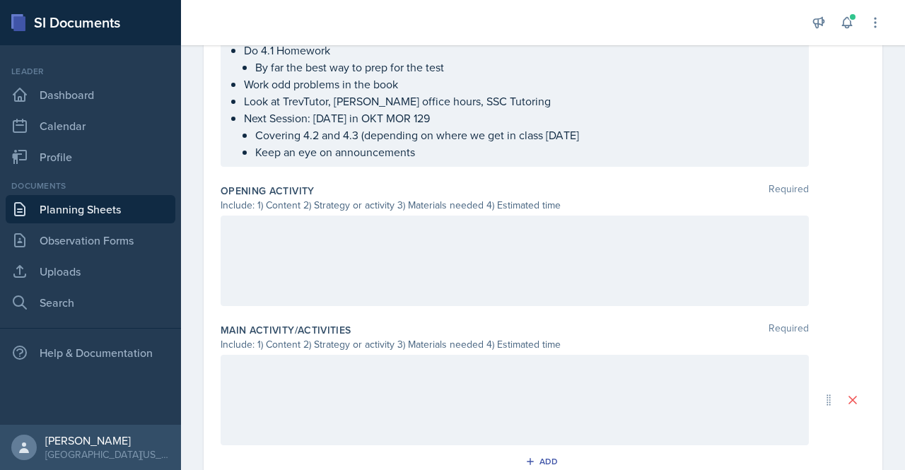
click at [368, 251] on div at bounding box center [515, 261] width 588 height 90
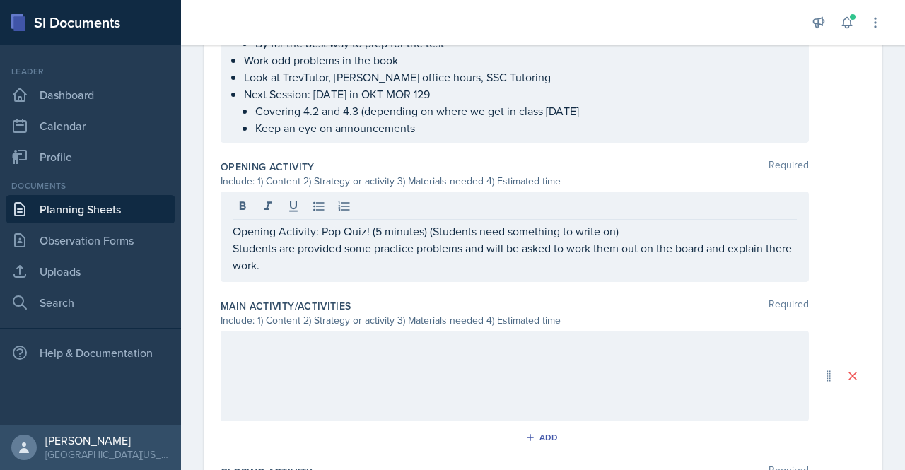
click at [324, 373] on div at bounding box center [515, 376] width 588 height 90
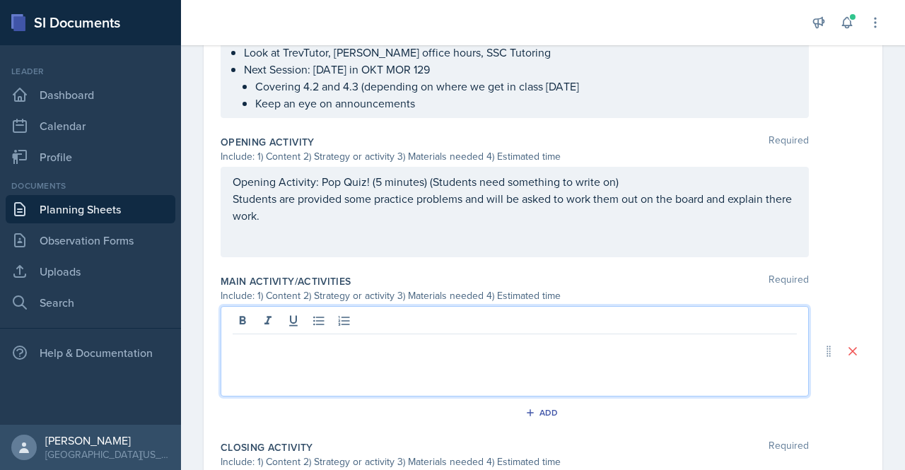
paste div
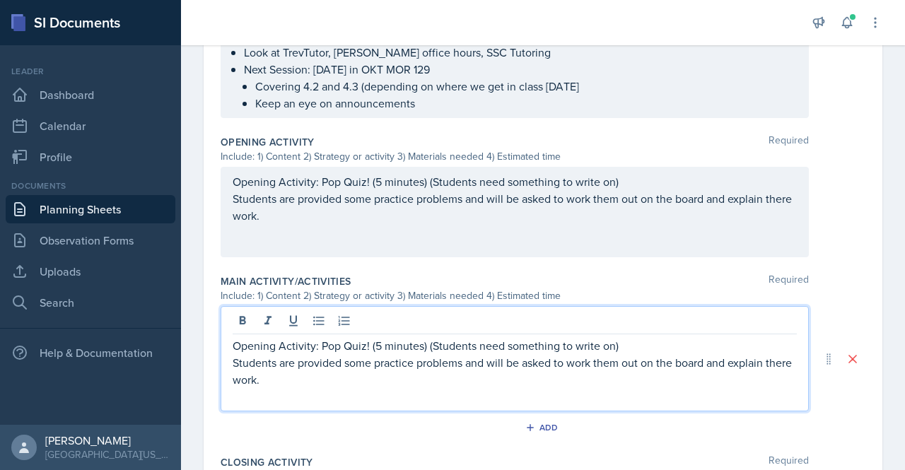
click at [261, 344] on p "Opening Activity: Pop Quiz! (5 minutes) (Students need something to write on)" at bounding box center [515, 345] width 564 height 17
click at [352, 346] on p "Main Activity: Pop Quiz! (5 minutes) (Students need something to write on)" at bounding box center [515, 345] width 564 height 17
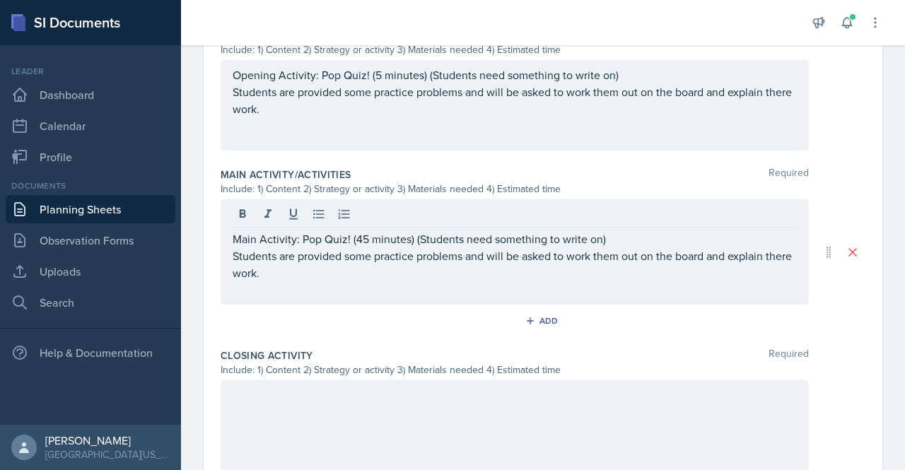
scroll to position [607, 0]
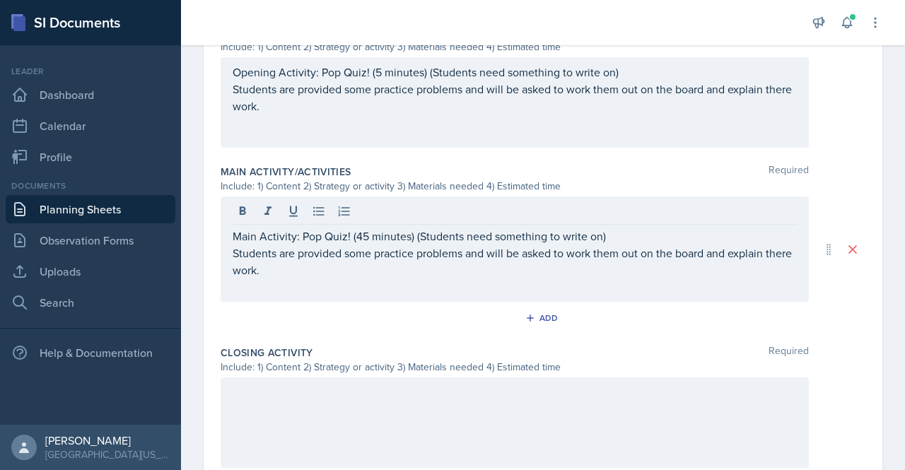
click at [296, 392] on p at bounding box center [515, 392] width 564 height 17
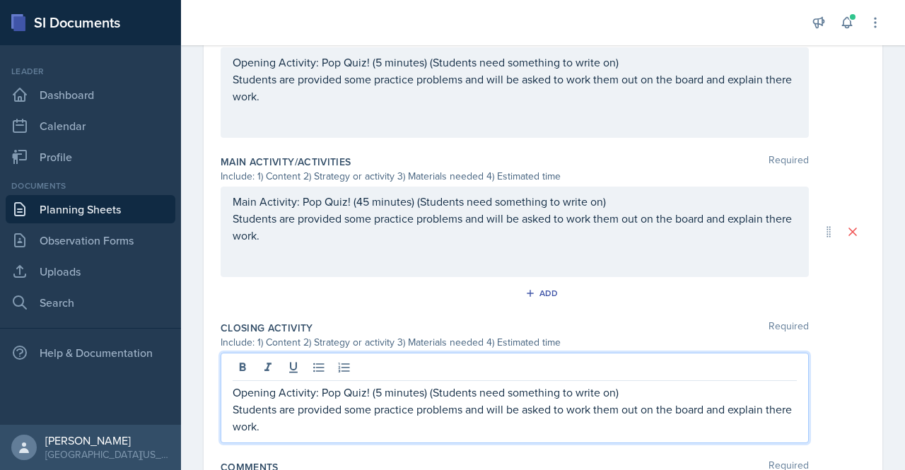
click at [236, 395] on p "Opening Activity: Pop Quiz! (5 minutes) (Students need something to write on)" at bounding box center [515, 392] width 564 height 17
click at [236, 395] on p "Clsoing Activity: Pop Quiz! (5 minutes) (Students need something to write on)" at bounding box center [515, 392] width 564 height 17
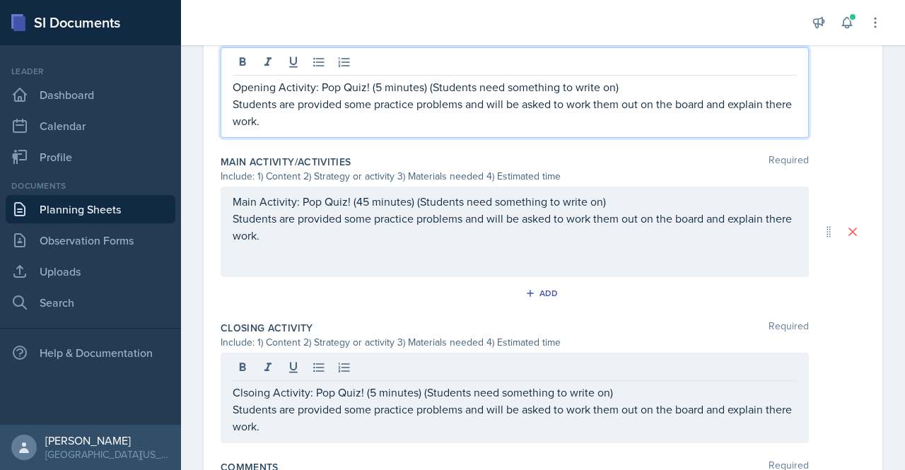
drag, startPoint x: 240, startPoint y: 393, endPoint x: 286, endPoint y: 86, distance: 310.9
click at [286, 86] on div "Opening Activity: Pop Quiz! (5 minutes) (Students need something to write on) S…" at bounding box center [515, 103] width 564 height 51
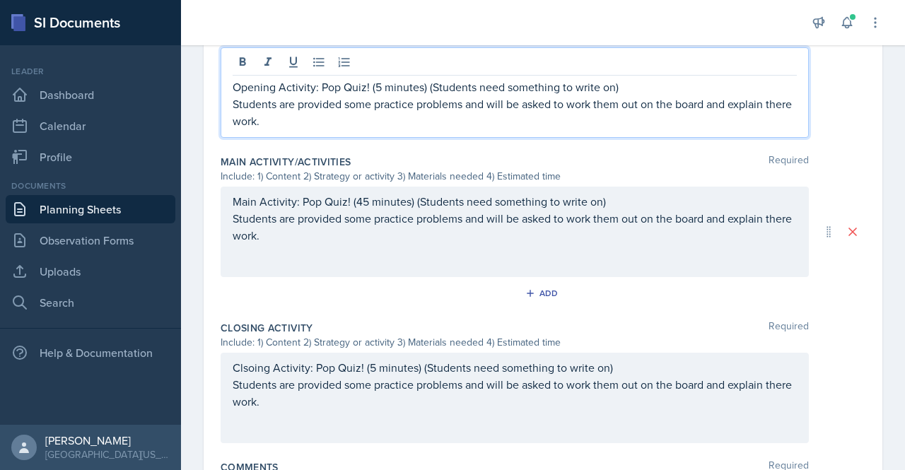
click at [252, 370] on div "Clsoing Activity: Pop Quiz! (5 minutes) (Students need something to write on) S…" at bounding box center [515, 398] width 588 height 90
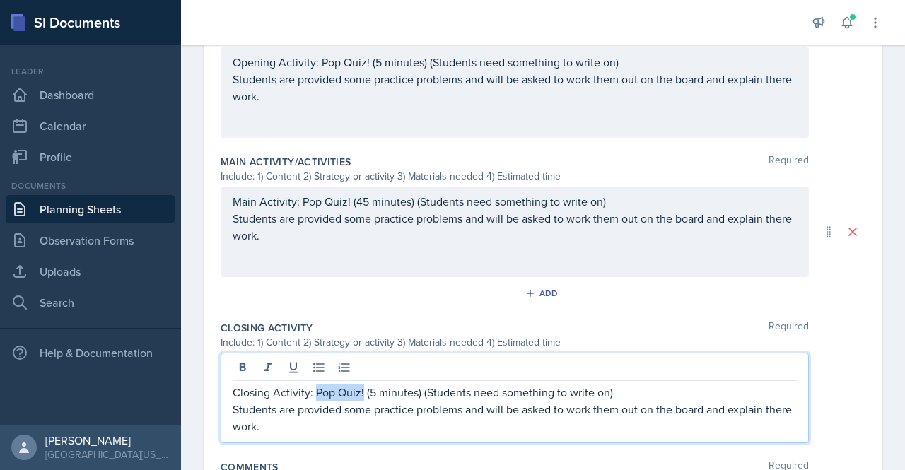
drag, startPoint x: 315, startPoint y: 392, endPoint x: 362, endPoint y: 390, distance: 47.4
click at [362, 390] on p "Closing Activity: Pop Quiz! (5 minutes) (Students need something to write on)" at bounding box center [515, 392] width 564 height 17
click at [374, 409] on p "Students are provided some practice problems and will be asked to work them out…" at bounding box center [515, 418] width 564 height 34
click at [313, 415] on p "Students are provided some practice problems and will be asked to work them out…" at bounding box center [515, 418] width 564 height 34
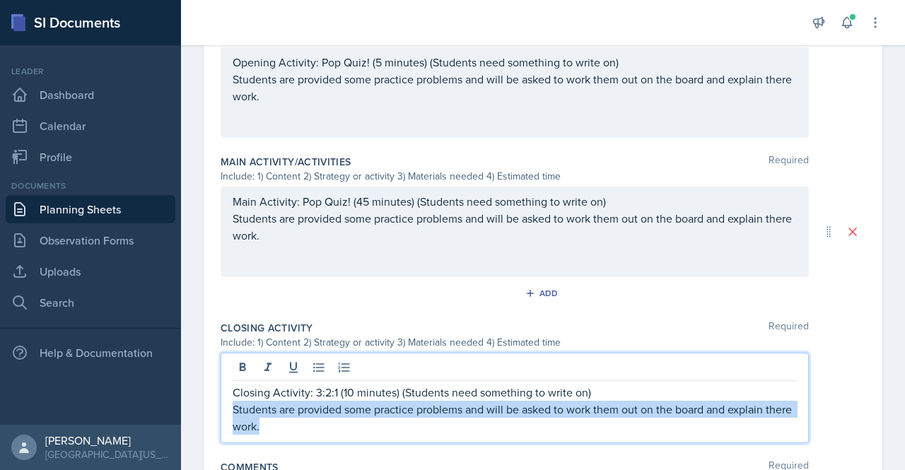
drag, startPoint x: 313, startPoint y: 415, endPoint x: 235, endPoint y: 411, distance: 77.9
click at [235, 411] on p "Students are provided some practice problems and will be asked to work them out…" at bounding box center [515, 418] width 564 height 34
click at [286, 428] on p "Students are provided some practice problems and will be asked to work them out…" at bounding box center [515, 418] width 564 height 34
drag, startPoint x: 297, startPoint y: 429, endPoint x: 279, endPoint y: 409, distance: 26.5
click at [279, 409] on p "Students are provided some practice problems and will be asked to work them out…" at bounding box center [515, 418] width 564 height 34
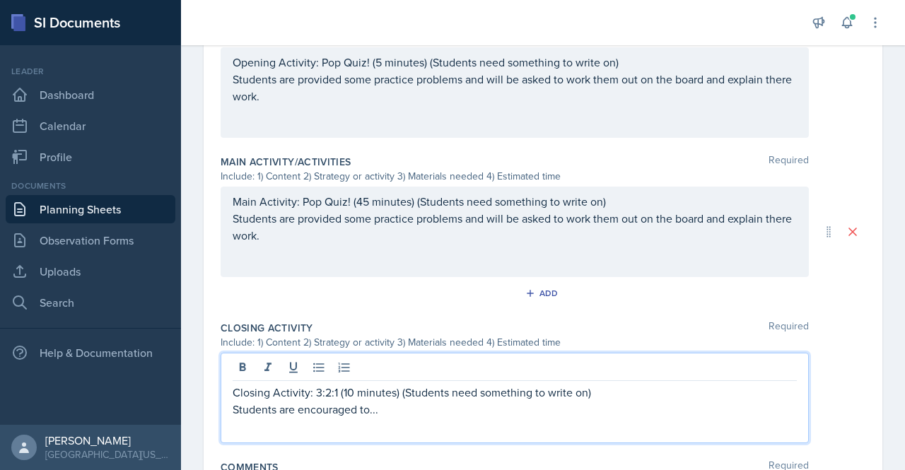
click at [339, 401] on p "Students are encouraged to..." at bounding box center [515, 409] width 564 height 17
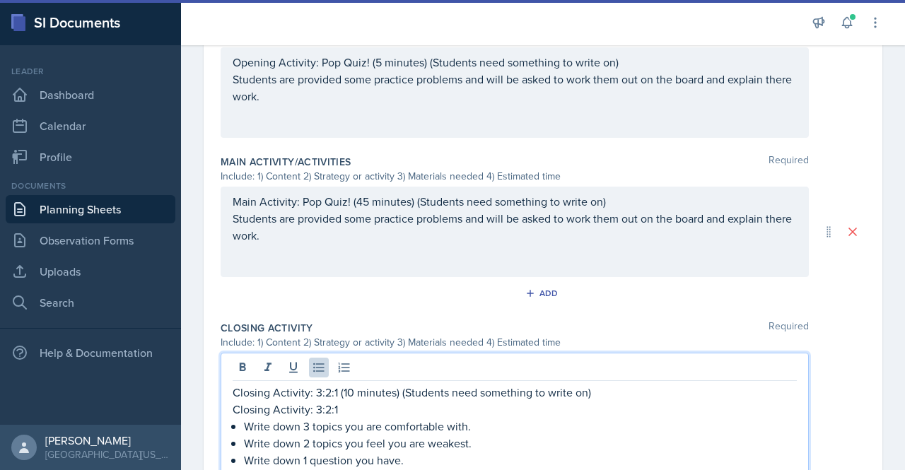
click at [321, 401] on p "Closing Activity: 3:2:1" at bounding box center [515, 409] width 564 height 17
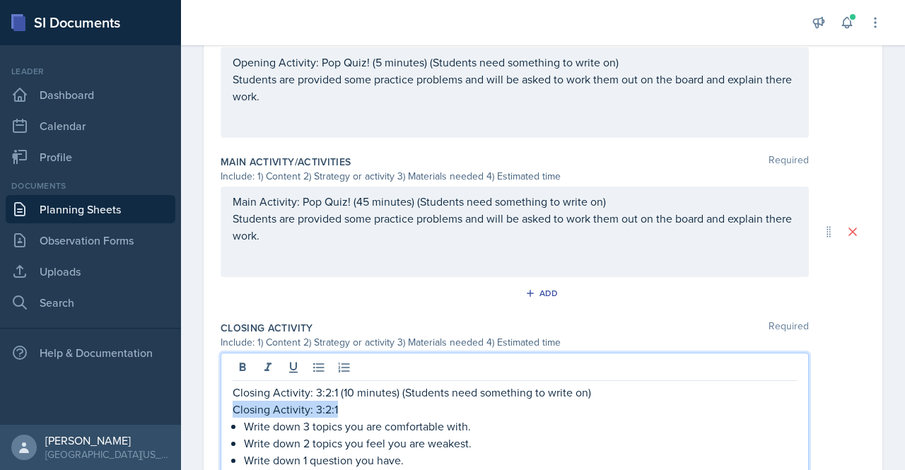
click at [321, 401] on p "Closing Activity: 3:2:1" at bounding box center [515, 409] width 564 height 17
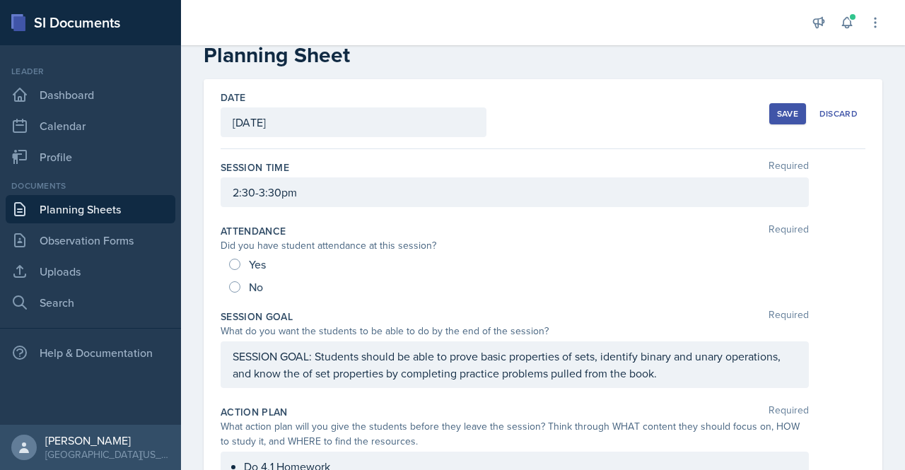
scroll to position [0, 0]
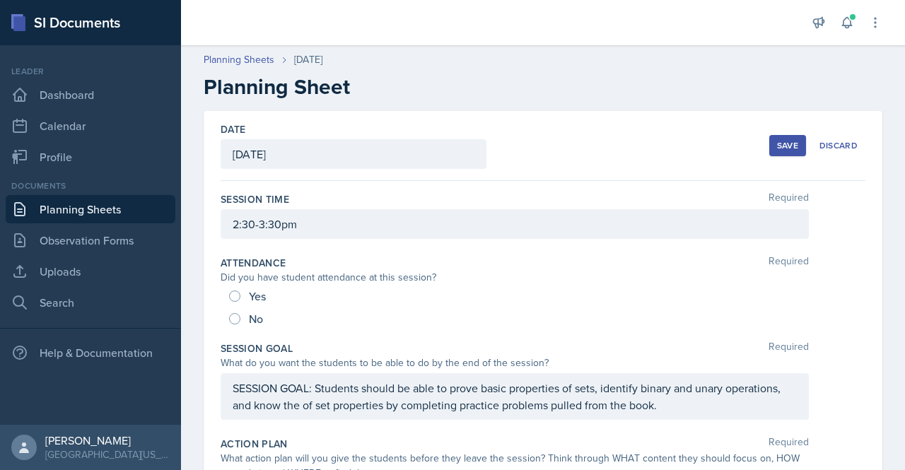
click at [779, 132] on div "Save Discard" at bounding box center [817, 145] width 96 height 33
click at [781, 139] on button "Save" at bounding box center [787, 145] width 37 height 21
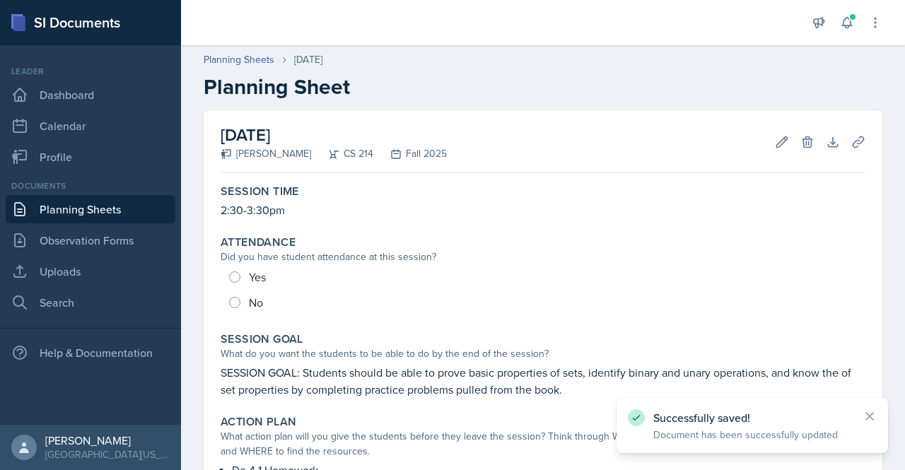
click at [79, 198] on link "Planning Sheets" at bounding box center [91, 209] width 170 height 28
